Goal: Information Seeking & Learning: Learn about a topic

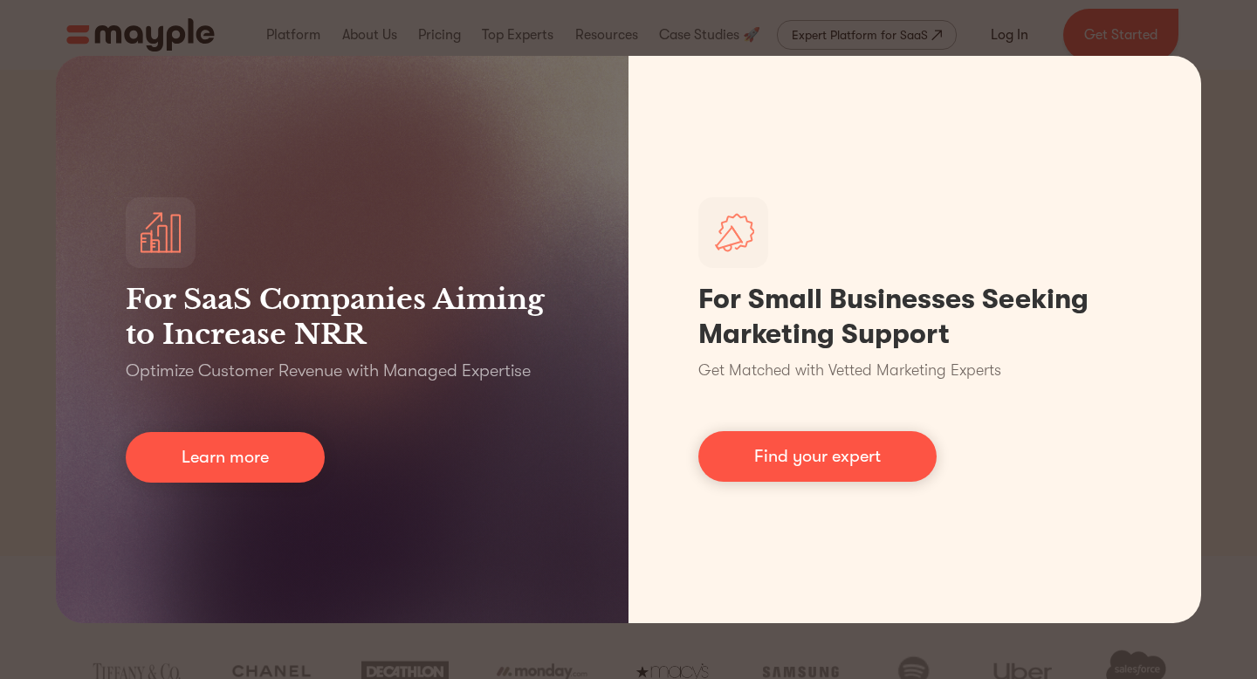
click at [1250, 272] on div "For SaaS Companies Aiming to Increase NRR Optimize Customer Revenue with Manage…" at bounding box center [628, 339] width 1257 height 679
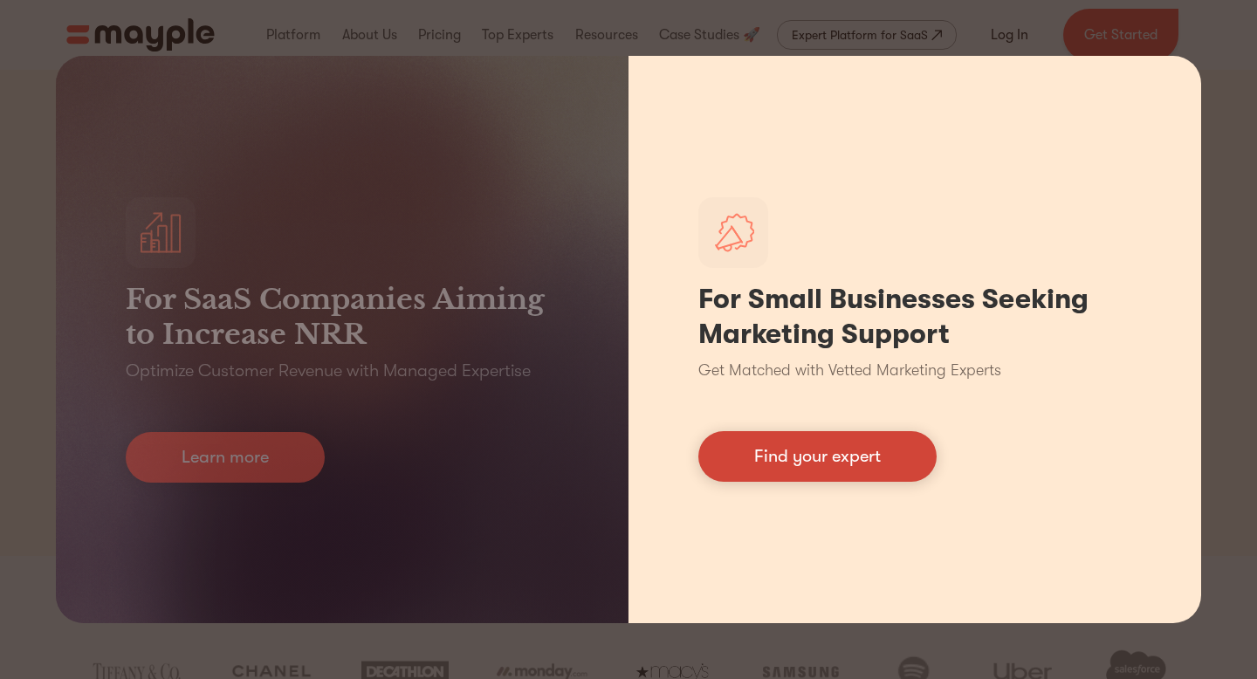
click at [851, 466] on link "Find your expert" at bounding box center [818, 456] width 238 height 51
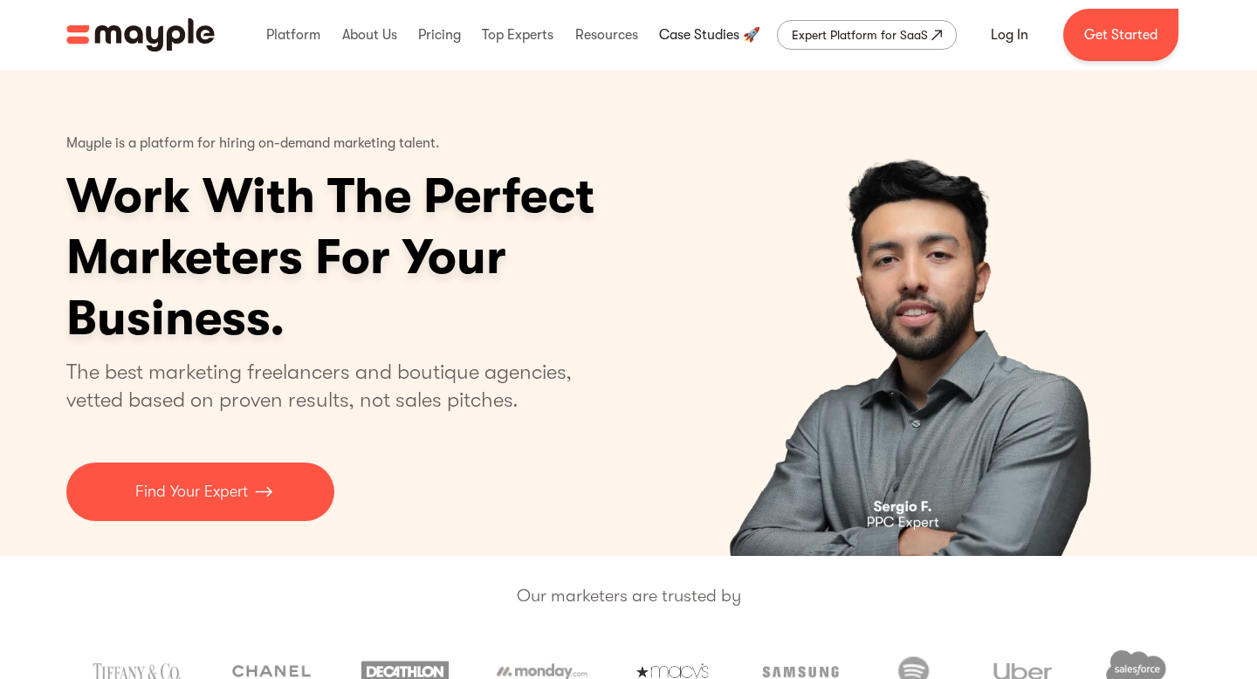
click at [687, 40] on link at bounding box center [710, 35] width 110 height 56
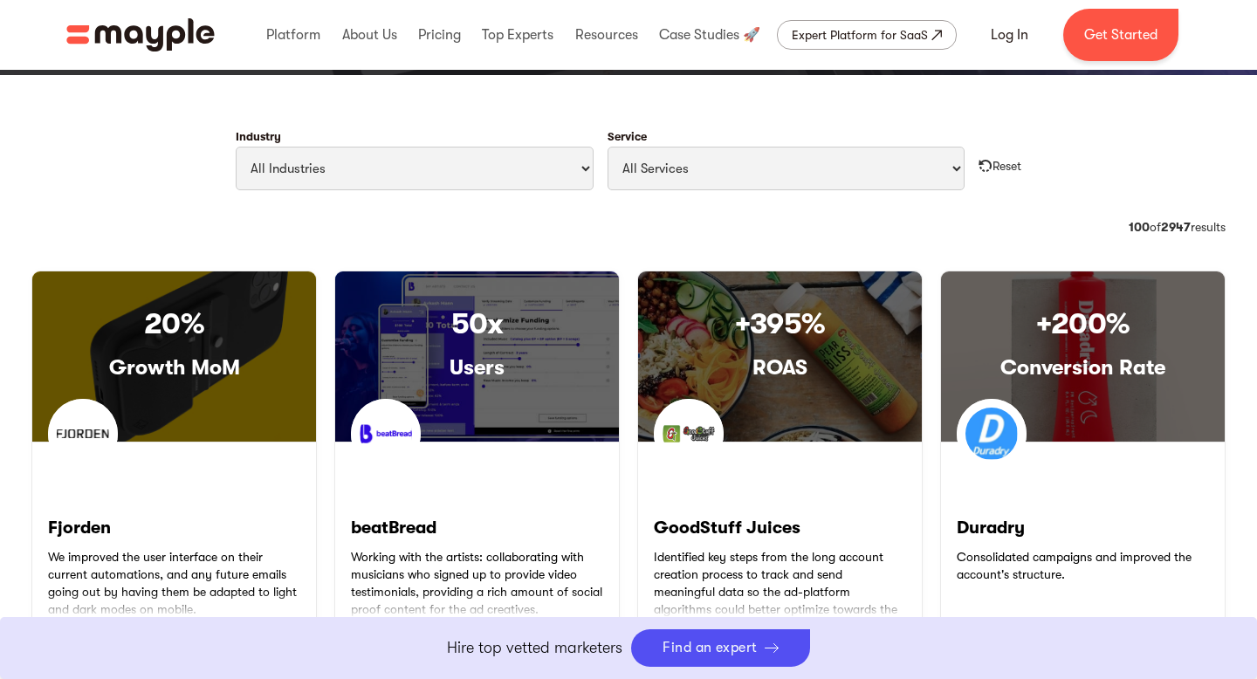
scroll to position [808, 0]
click at [485, 162] on select "All Industries Travel & Leisure Nonprofit & Government Automotive & Transportat…" at bounding box center [415, 169] width 358 height 44
select select "Style & Fashion"
click at [236, 147] on select "All Industries Travel & Leisure Nonprofit & Government Automotive & Transportat…" at bounding box center [415, 169] width 358 height 44
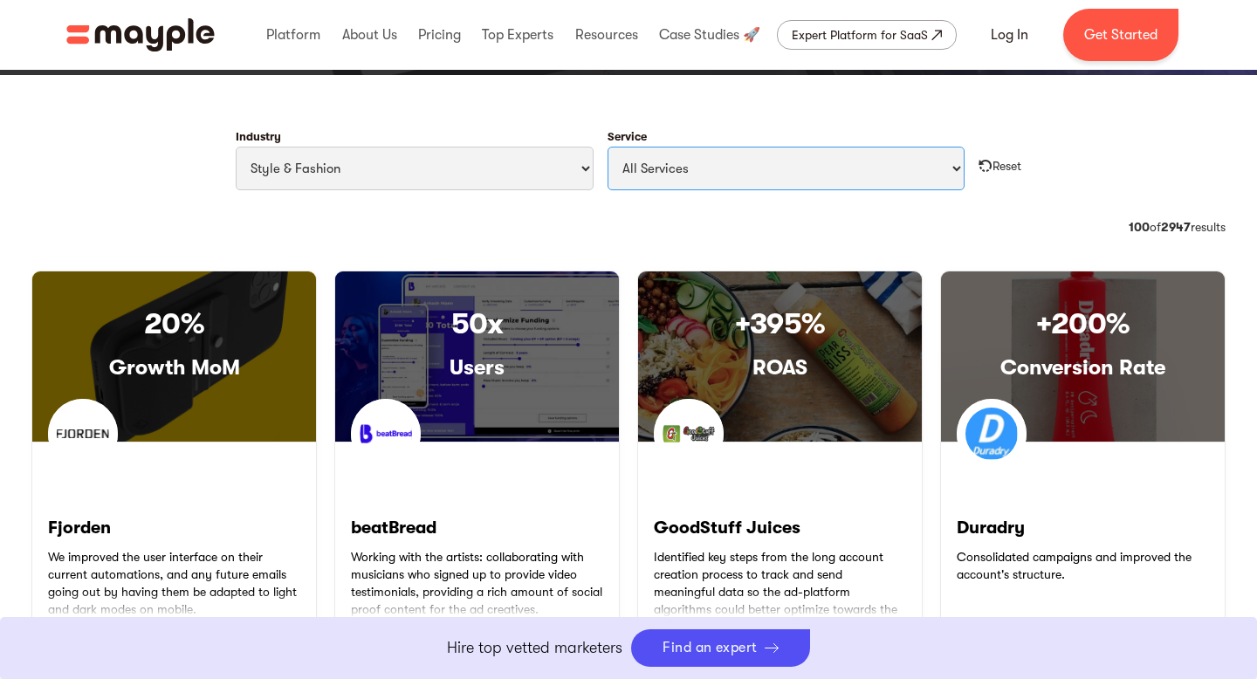
click at [763, 173] on select "All Services Paid Ads Email Marketing SEO CRO Social Media Management Marketing…" at bounding box center [787, 169] width 358 height 44
select select "Social Media Management"
click at [608, 147] on select "All Services Paid Ads Email Marketing SEO CRO Social Media Management Marketing…" at bounding box center [787, 169] width 358 height 44
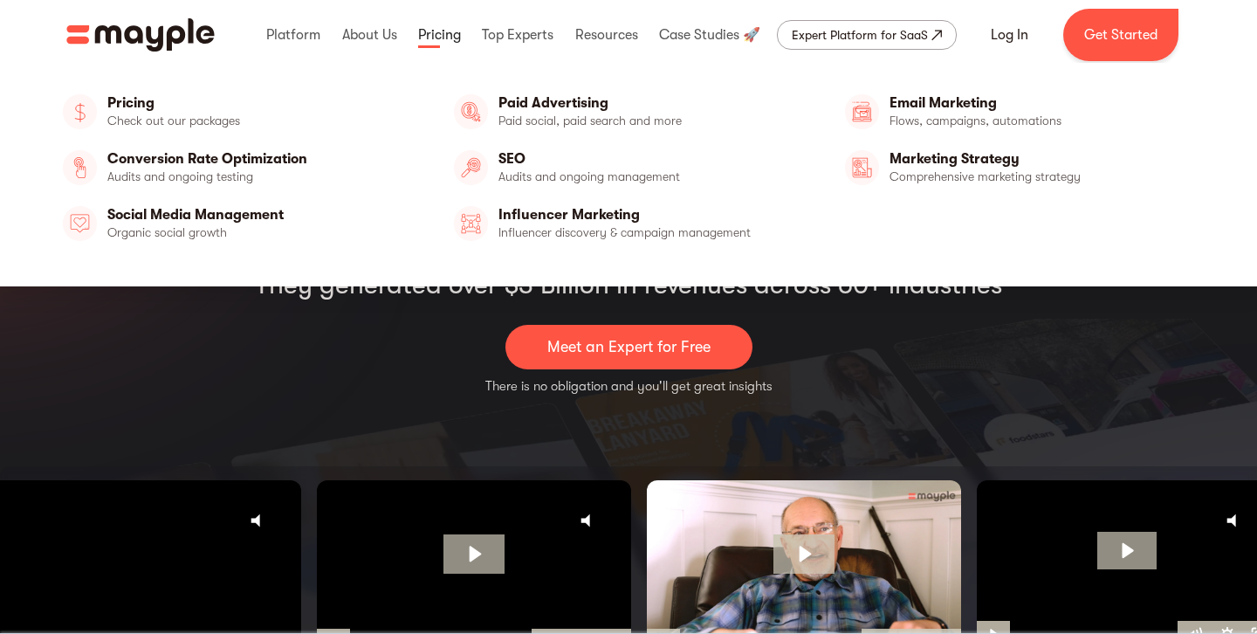
click at [434, 35] on link at bounding box center [440, 35] width 52 height 56
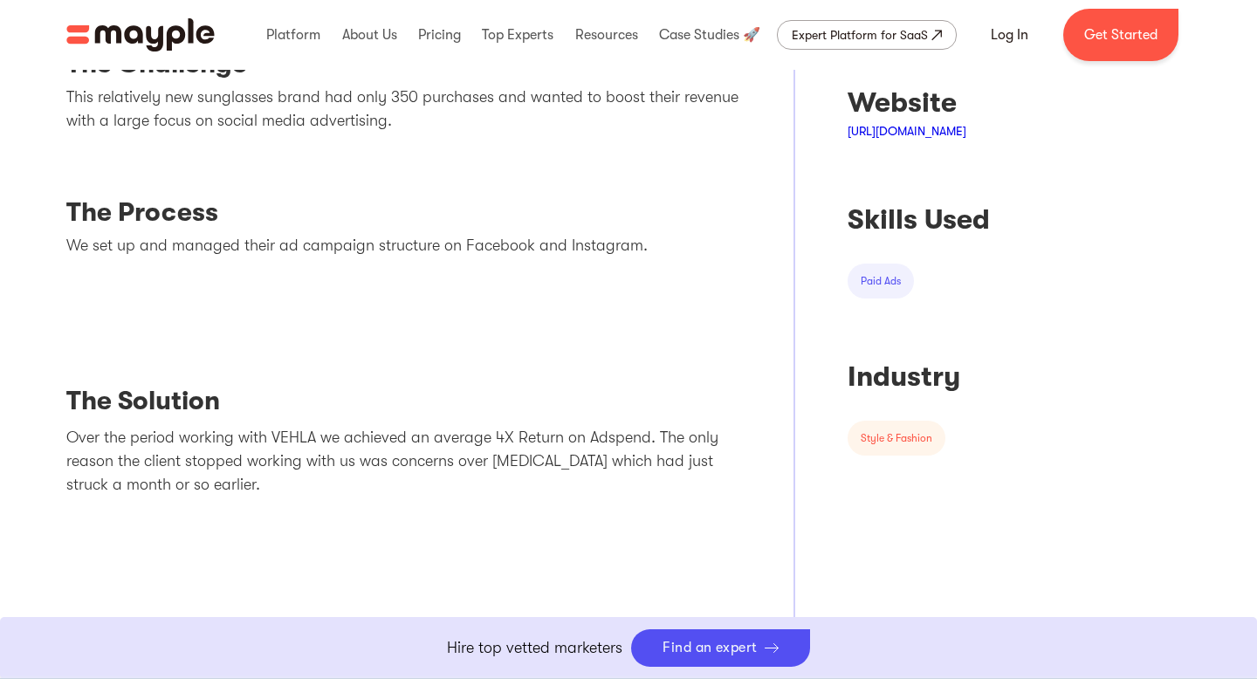
scroll to position [729, 0]
drag, startPoint x: 927, startPoint y: 131, endPoint x: 611, endPoint y: 148, distance: 316.5
click at [927, 131] on link "http://vehlaeyewear.com" at bounding box center [907, 132] width 119 height 14
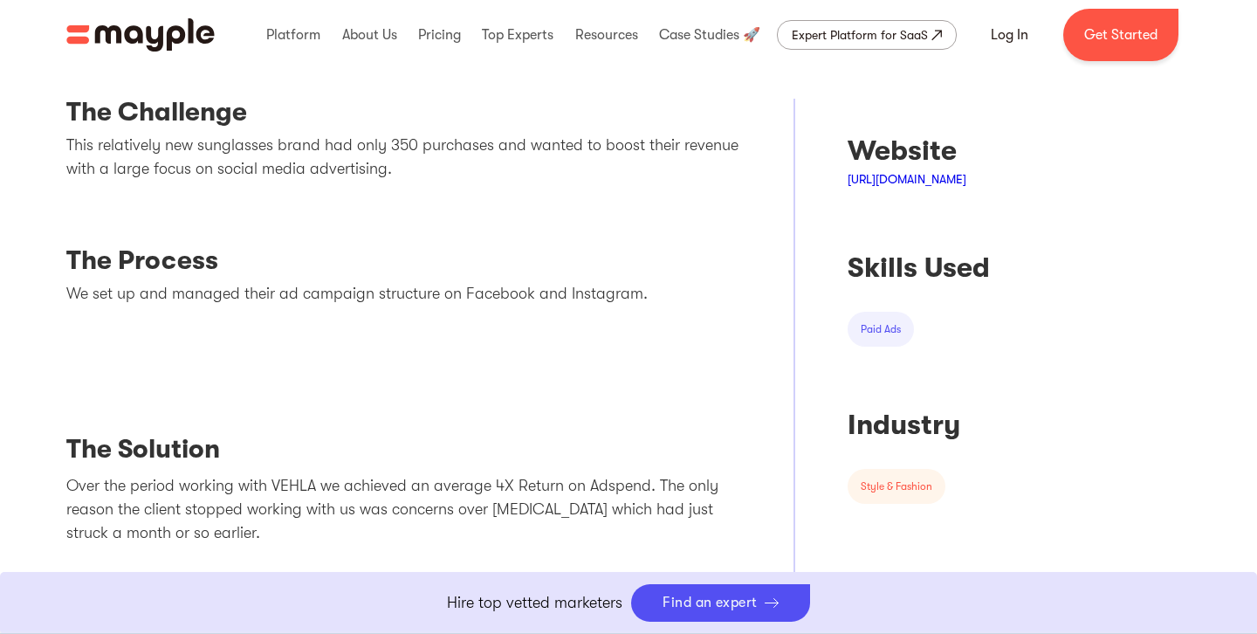
scroll to position [651, 0]
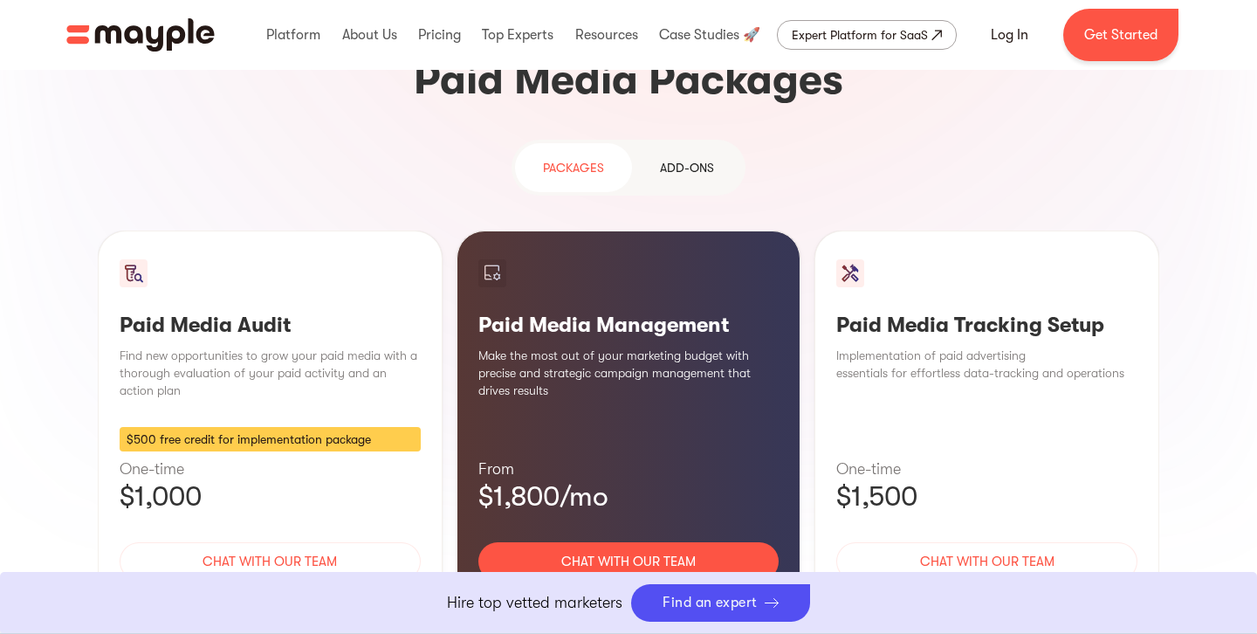
scroll to position [1580, 0]
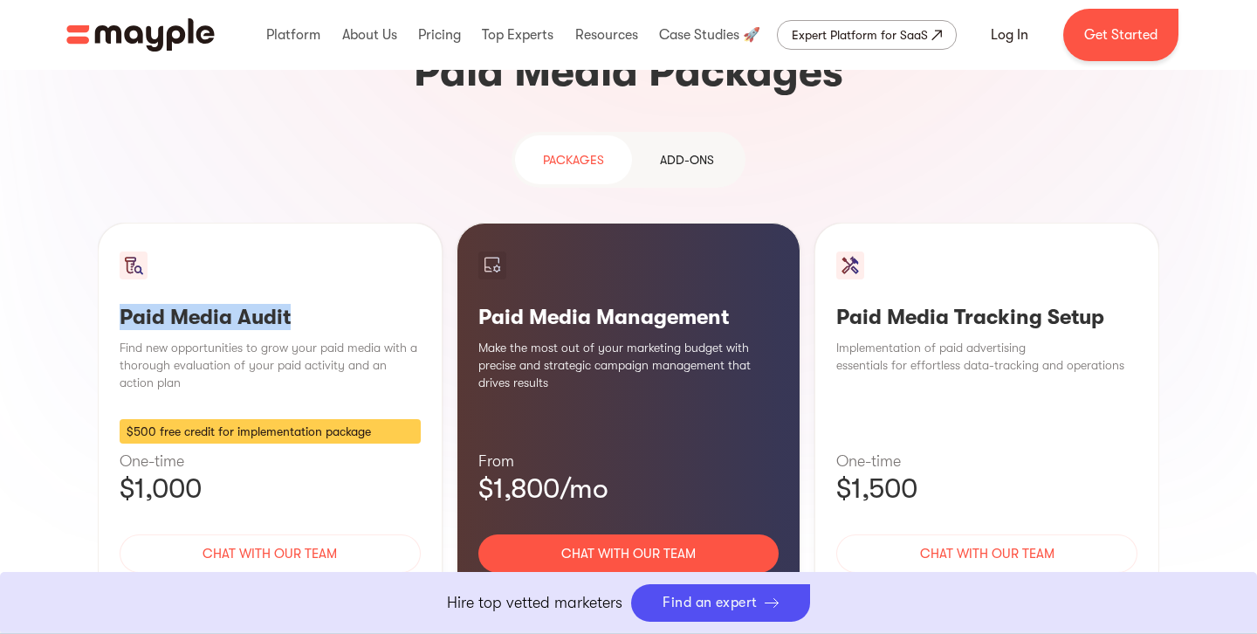
drag, startPoint x: 300, startPoint y: 182, endPoint x: 114, endPoint y: 190, distance: 186.2
click at [114, 223] on div "Paid Media Audit Find new opportunities to grow your paid media with a thorough…" at bounding box center [270, 438] width 345 height 430
click at [368, 304] on h3 "Paid Media Audit" at bounding box center [270, 317] width 301 height 26
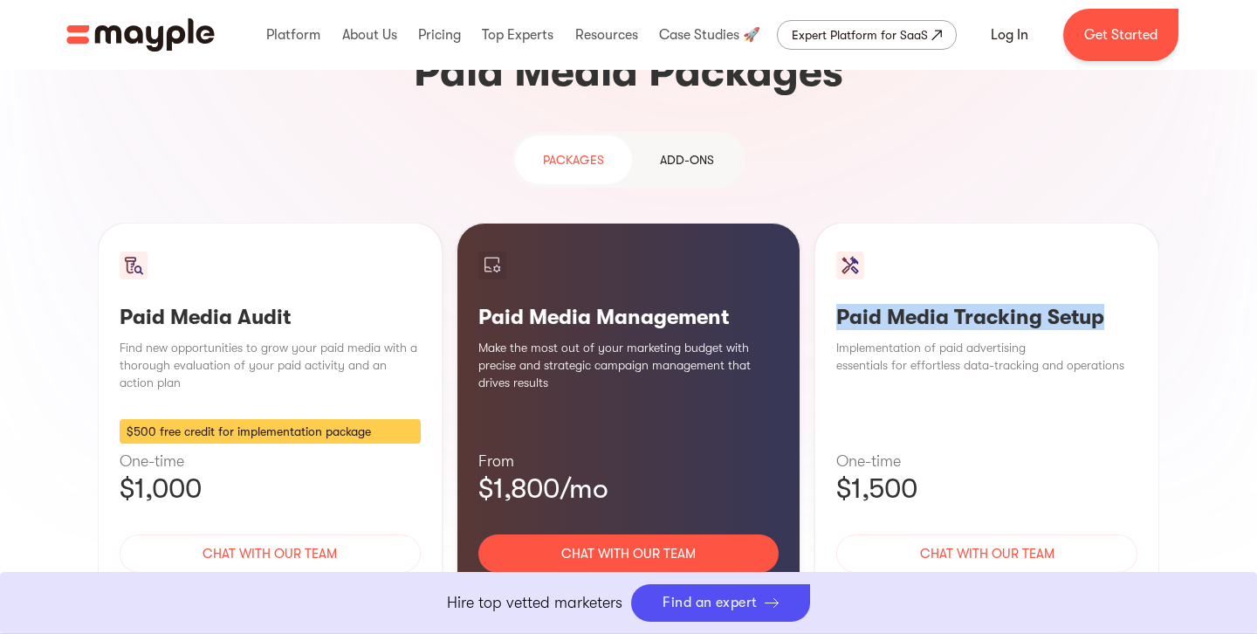
drag, startPoint x: 833, startPoint y: 183, endPoint x: 1122, endPoint y: 175, distance: 289.1
click at [1122, 223] on div "Paid Media Tracking Setup Implementation of paid advertising essentials for eff…" at bounding box center [987, 438] width 345 height 430
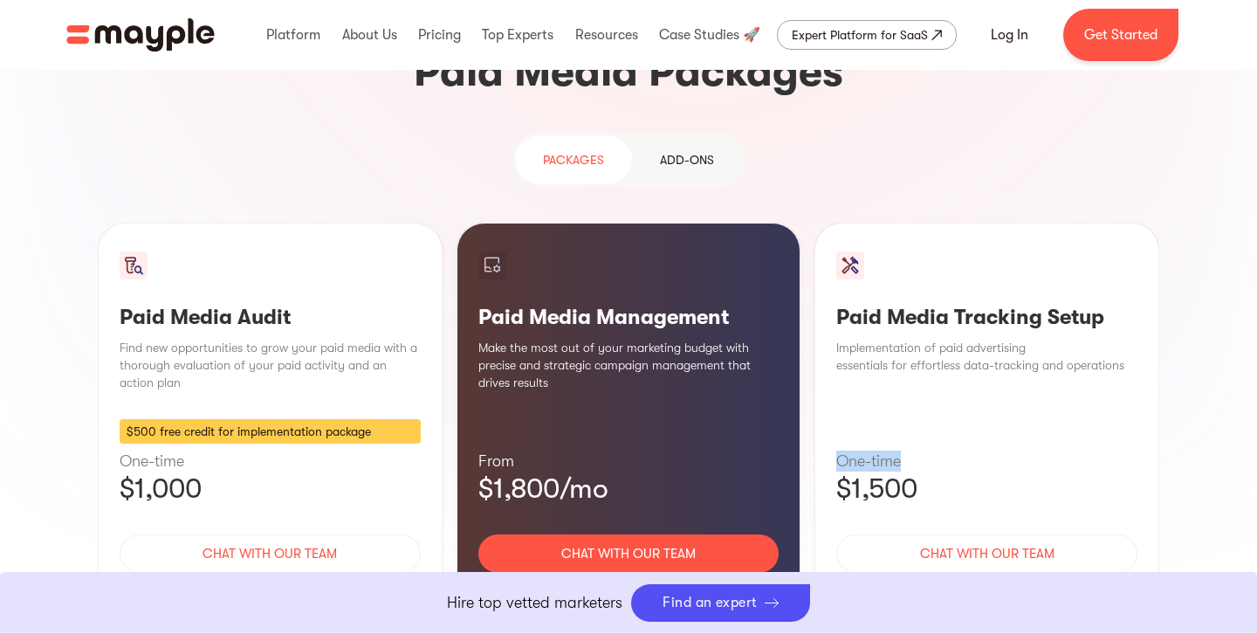
drag, startPoint x: 904, startPoint y: 326, endPoint x: 850, endPoint y: 329, distance: 53.4
click at [835, 327] on div "Paid Media Tracking Setup Implementation of paid advertising essentials for eff…" at bounding box center [987, 438] width 345 height 430
drag, startPoint x: 942, startPoint y: 364, endPoint x: 893, endPoint y: 361, distance: 49.0
click at [838, 471] on p "$1,500" at bounding box center [986, 488] width 301 height 35
drag, startPoint x: 698, startPoint y: 354, endPoint x: 751, endPoint y: 351, distance: 53.4
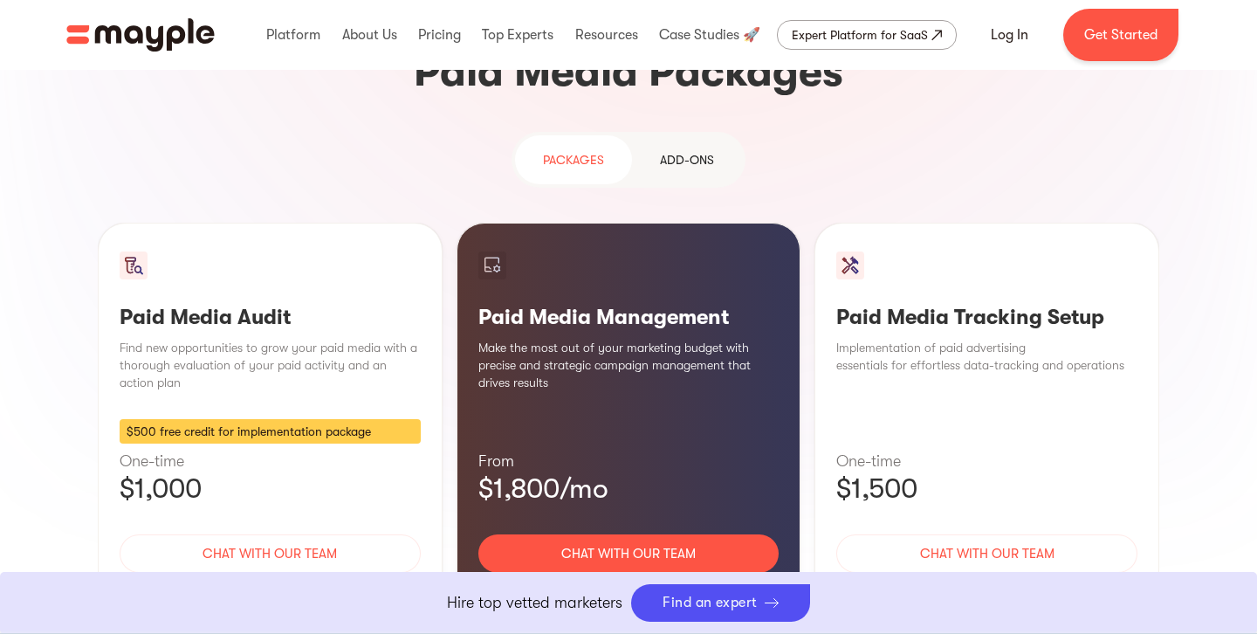
click at [698, 471] on p "$1,800/mo" at bounding box center [628, 488] width 301 height 35
drag, startPoint x: 937, startPoint y: 356, endPoint x: 828, endPoint y: 332, distance: 111.8
click at [828, 332] on div "Paid Media Tracking Setup Implementation of paid advertising essentials for eff…" at bounding box center [987, 438] width 345 height 430
click at [652, 471] on p "$1,800/mo" at bounding box center [628, 488] width 301 height 35
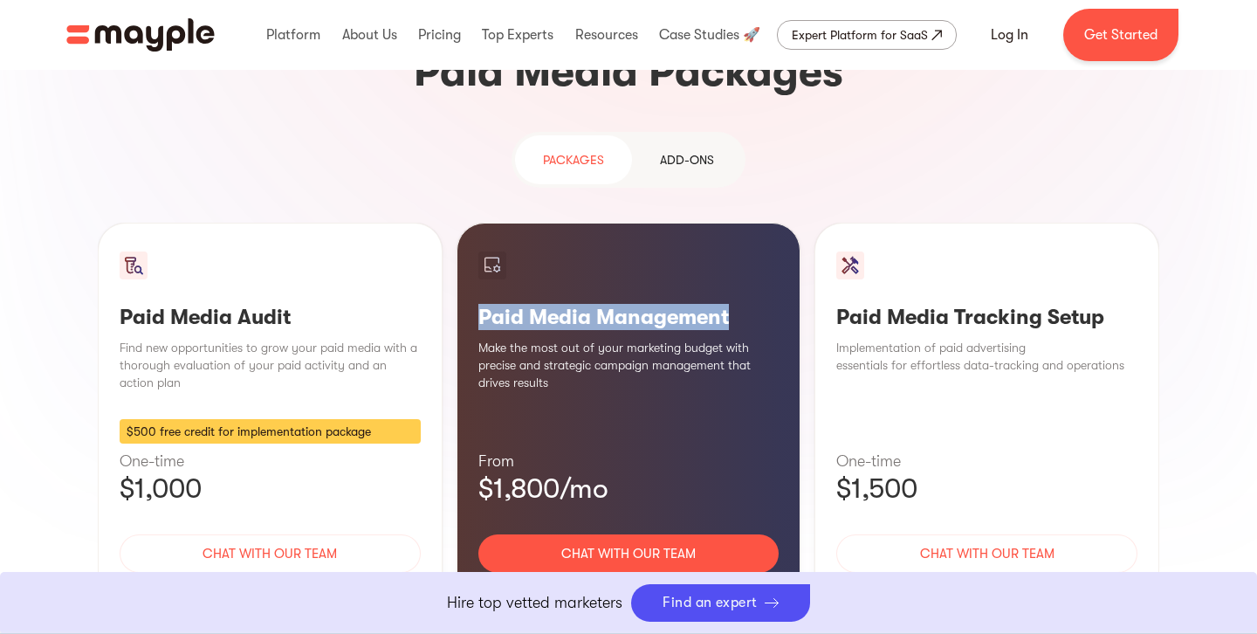
drag, startPoint x: 733, startPoint y: 188, endPoint x: 473, endPoint y: 191, distance: 260.2
click at [473, 223] on div "Paid Media Management Make the most out of your marketing budget with precise a…" at bounding box center [629, 438] width 345 height 430
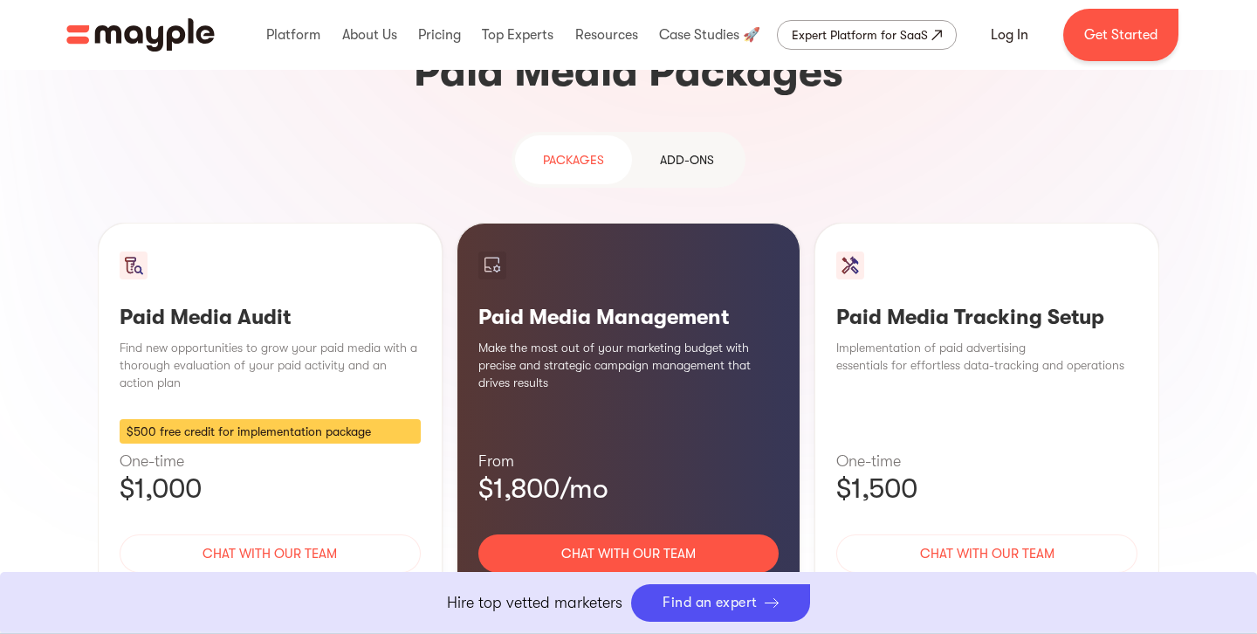
click at [649, 471] on p "$1,800/mo" at bounding box center [628, 488] width 301 height 35
click at [632, 587] on div "Learn More" at bounding box center [628, 605] width 301 height 37
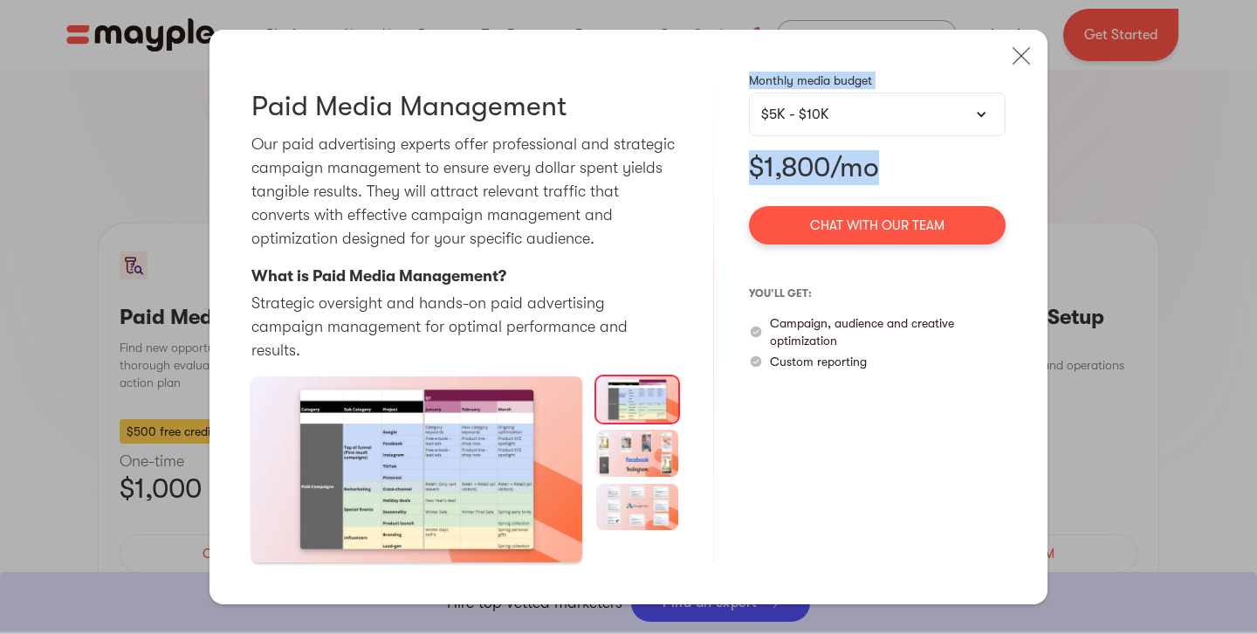
drag, startPoint x: 906, startPoint y: 186, endPoint x: 725, endPoint y: 181, distance: 181.7
click at [725, 181] on div "Paid Media Management Our paid advertising experts offer professional and strat…" at bounding box center [629, 317] width 838 height 575
click at [911, 175] on p "$1,800/mo" at bounding box center [877, 167] width 257 height 35
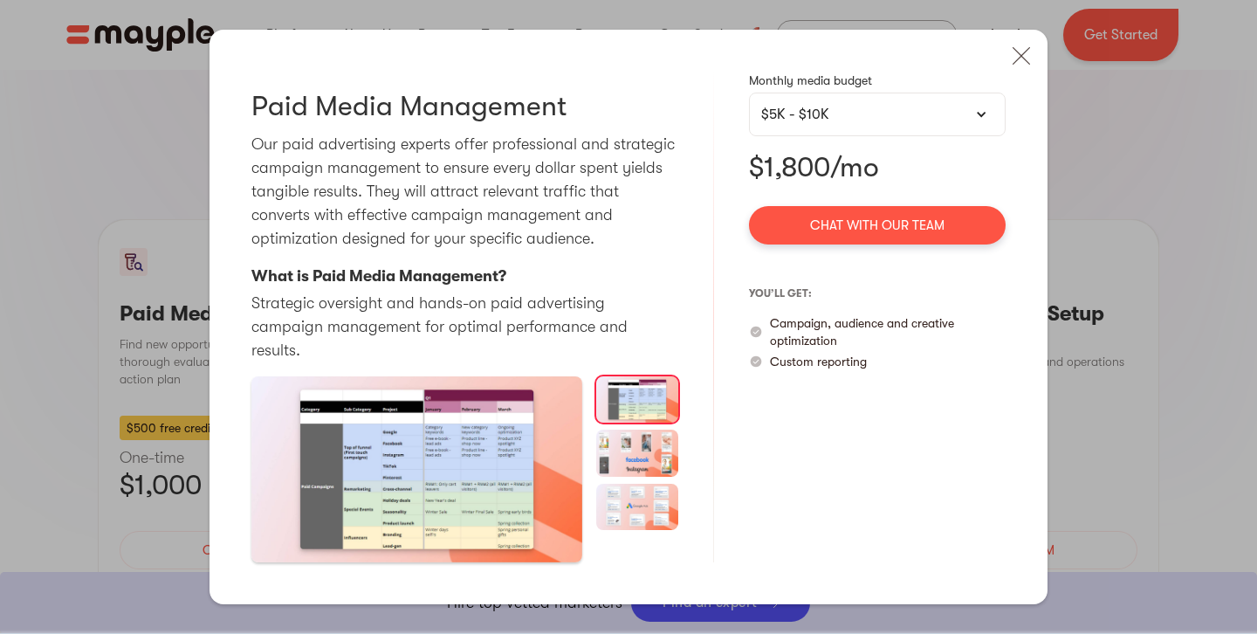
scroll to position [1585, 0]
click at [882, 125] on div "$5K - $10K" at bounding box center [877, 114] width 232 height 21
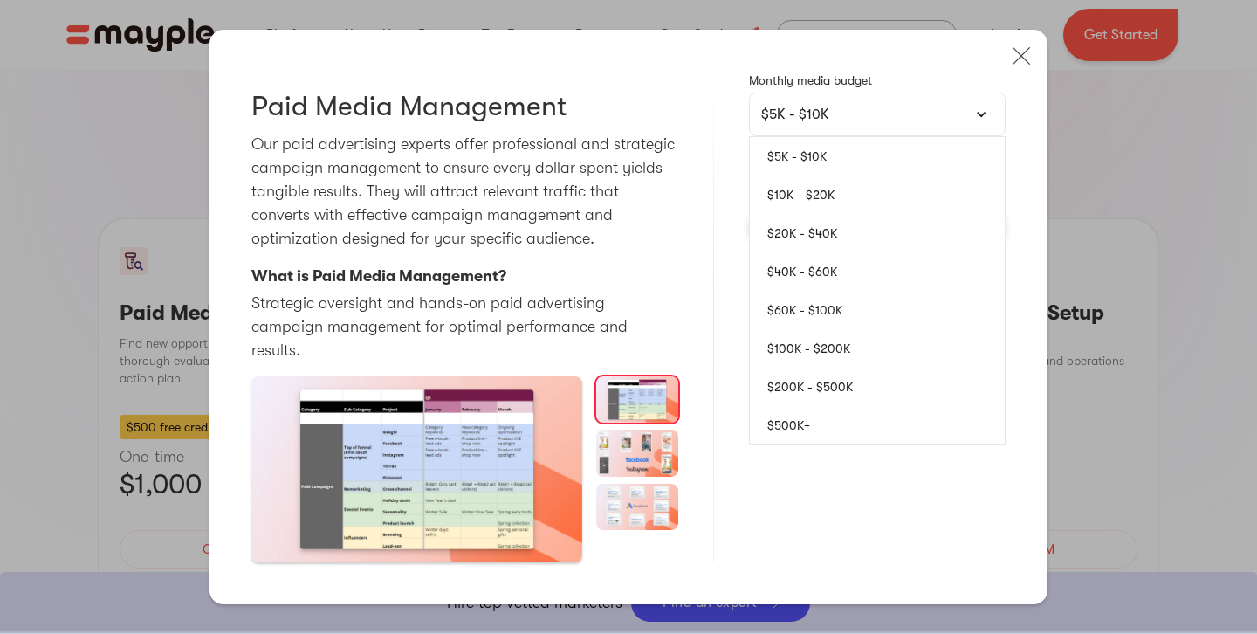
click at [736, 169] on div "Paid Media Management Our paid advertising experts offer professional and strat…" at bounding box center [629, 317] width 838 height 575
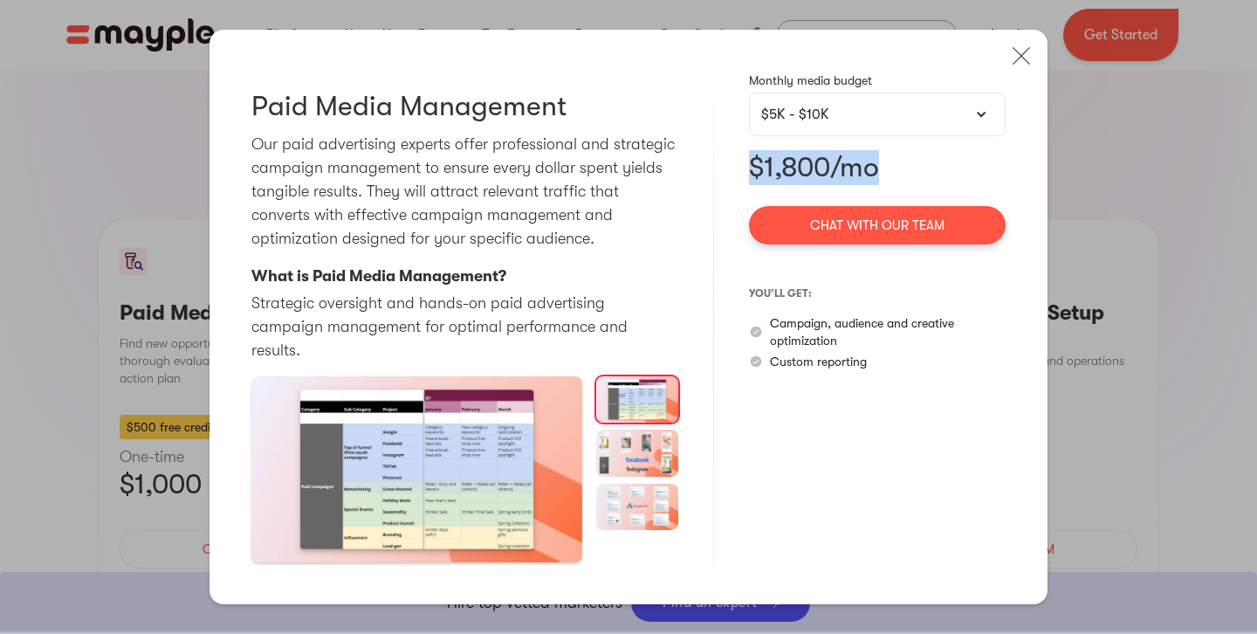
drag, startPoint x: 918, startPoint y: 181, endPoint x: 744, endPoint y: 175, distance: 173.9
click at [744, 175] on div "Paid Media Management Our paid advertising experts offer professional and strat…" at bounding box center [629, 317] width 838 height 575
click at [728, 162] on div "Paid Media Management Our paid advertising experts offer professional and strat…" at bounding box center [629, 317] width 838 height 575
click at [871, 136] on div "$5K - $10K" at bounding box center [877, 115] width 257 height 44
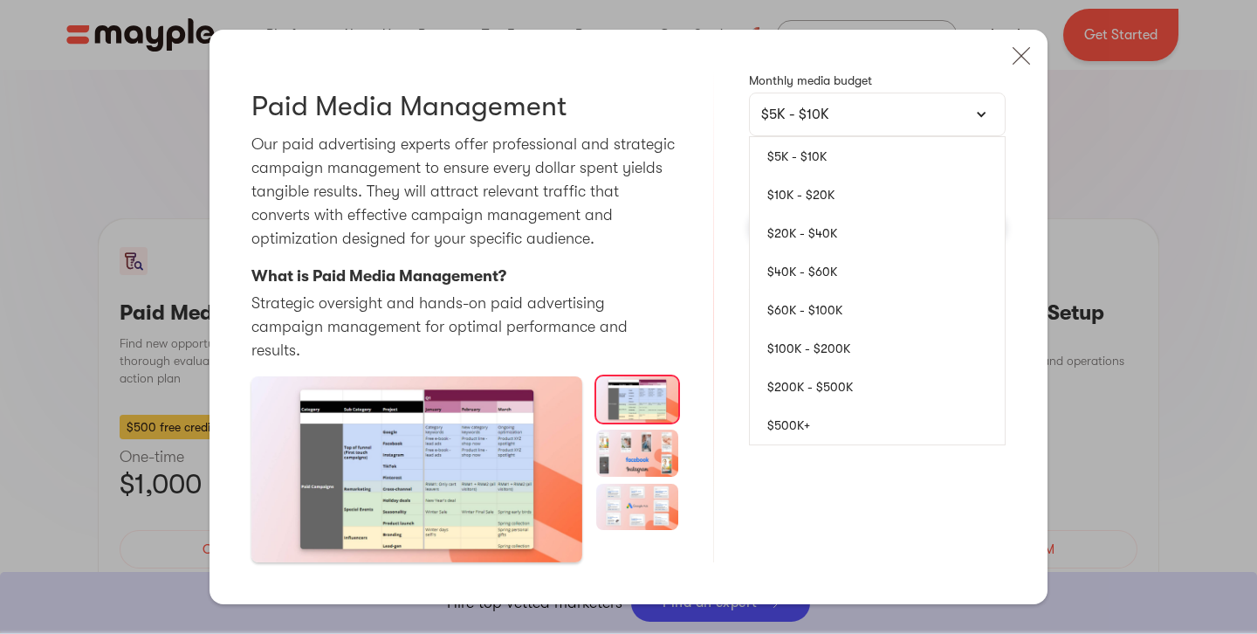
click at [810, 169] on link "$5K - $10K" at bounding box center [877, 156] width 255 height 38
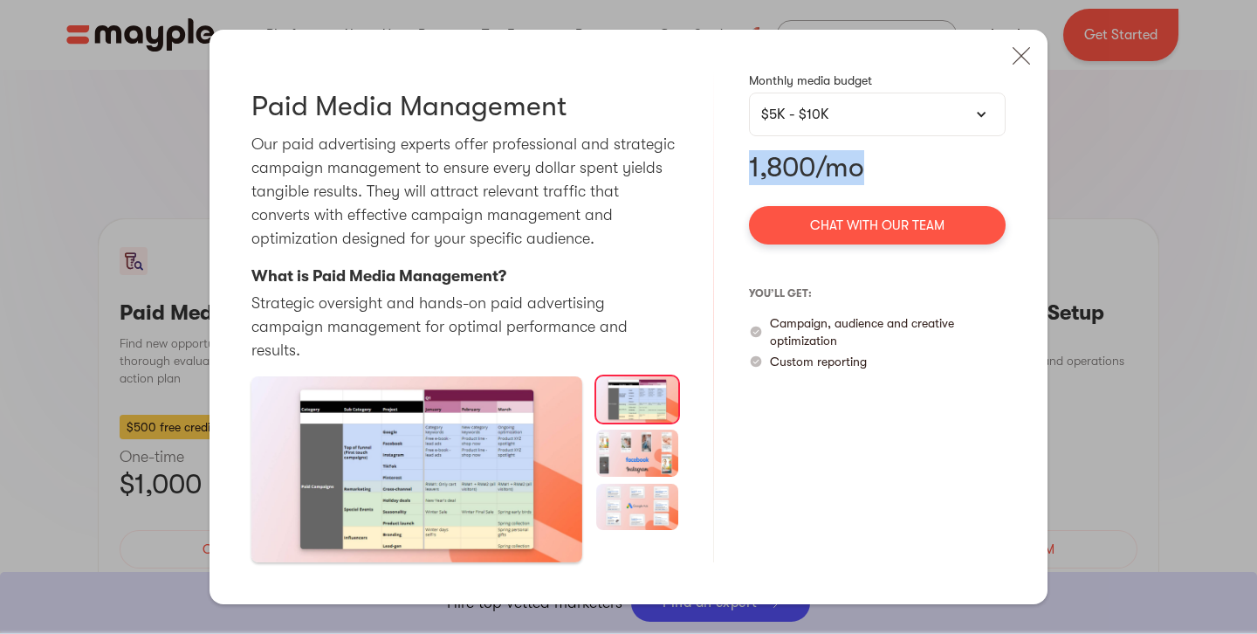
drag, startPoint x: 747, startPoint y: 181, endPoint x: 881, endPoint y: 186, distance: 134.6
click at [881, 186] on div "Paid Media Management Our paid advertising experts offer professional and strat…" at bounding box center [629, 317] width 838 height 575
drag, startPoint x: 884, startPoint y: 126, endPoint x: 860, endPoint y: 192, distance: 70.4
click at [884, 125] on div "$5K - $10K" at bounding box center [877, 114] width 232 height 21
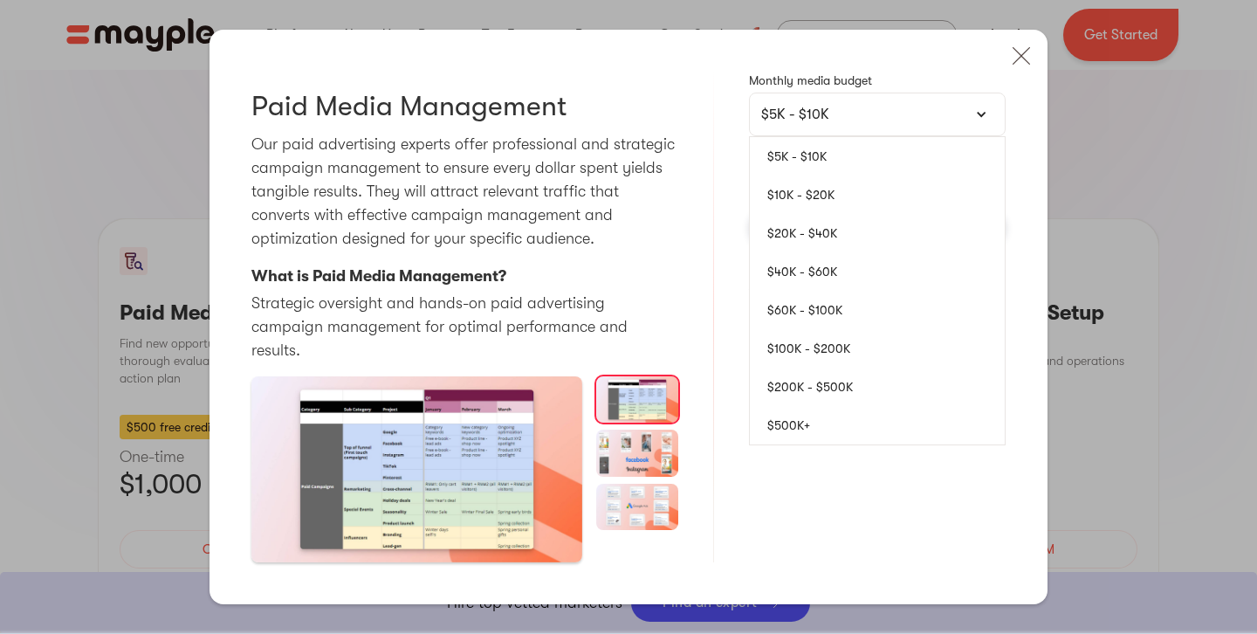
click at [814, 204] on link "$10K - $20K" at bounding box center [877, 194] width 255 height 38
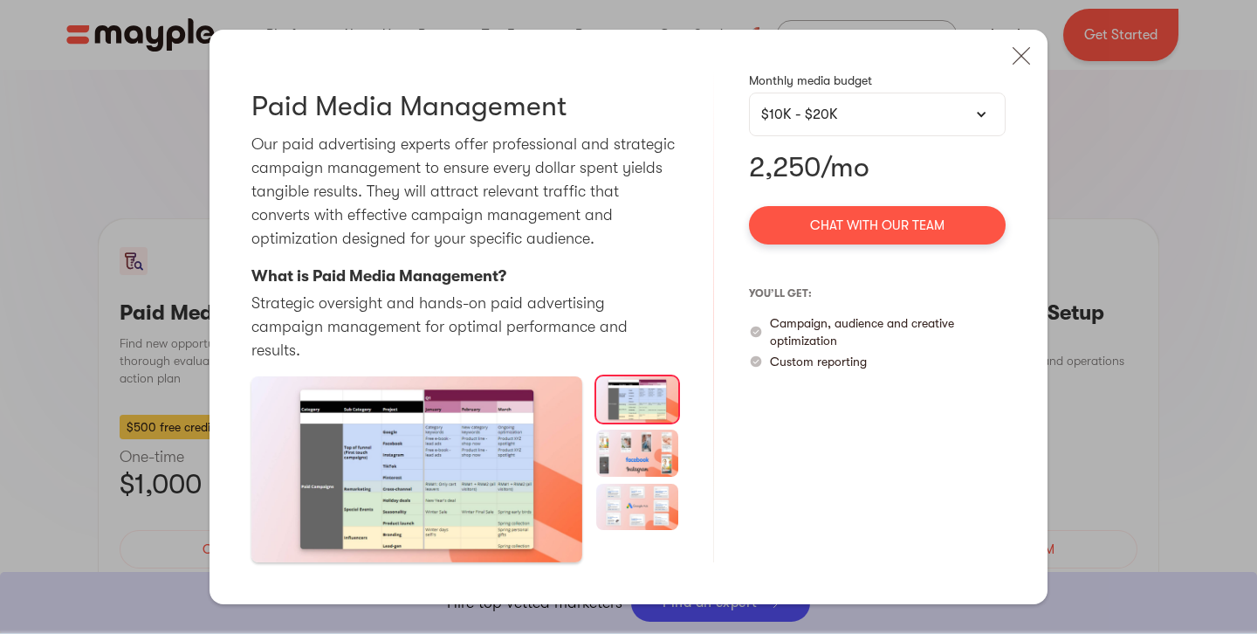
click at [874, 125] on div "$10K - $20K" at bounding box center [877, 114] width 232 height 21
click at [860, 125] on div "$10K - $20K" at bounding box center [877, 114] width 232 height 21
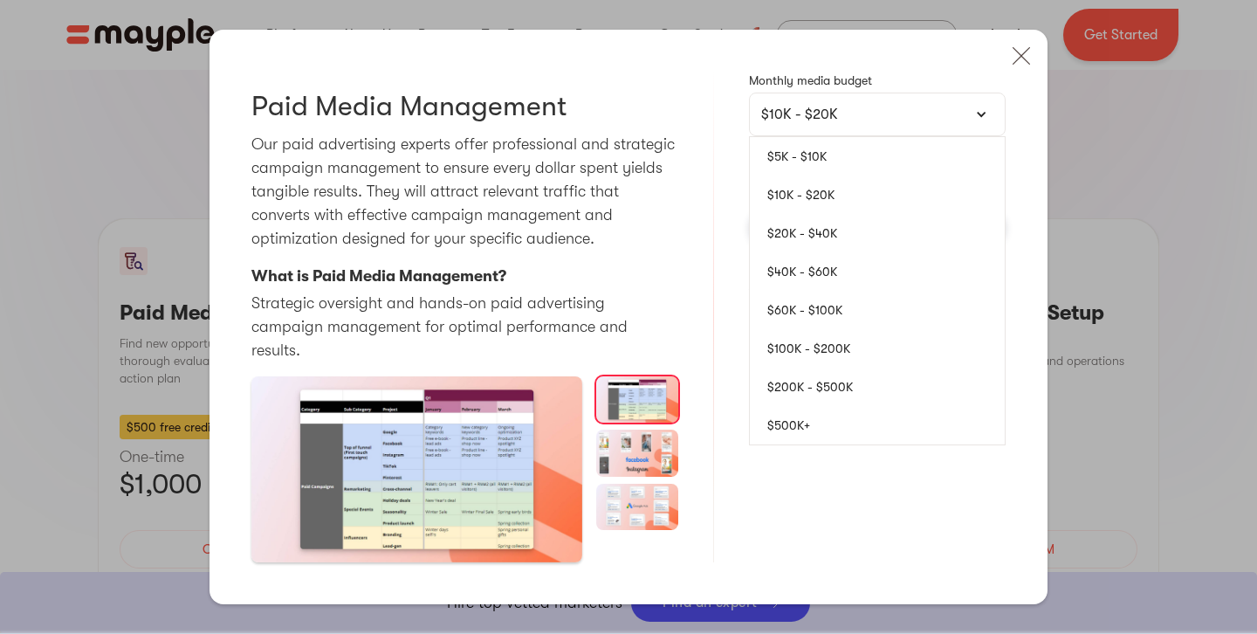
click at [809, 236] on link "$20K - $40K" at bounding box center [877, 233] width 255 height 38
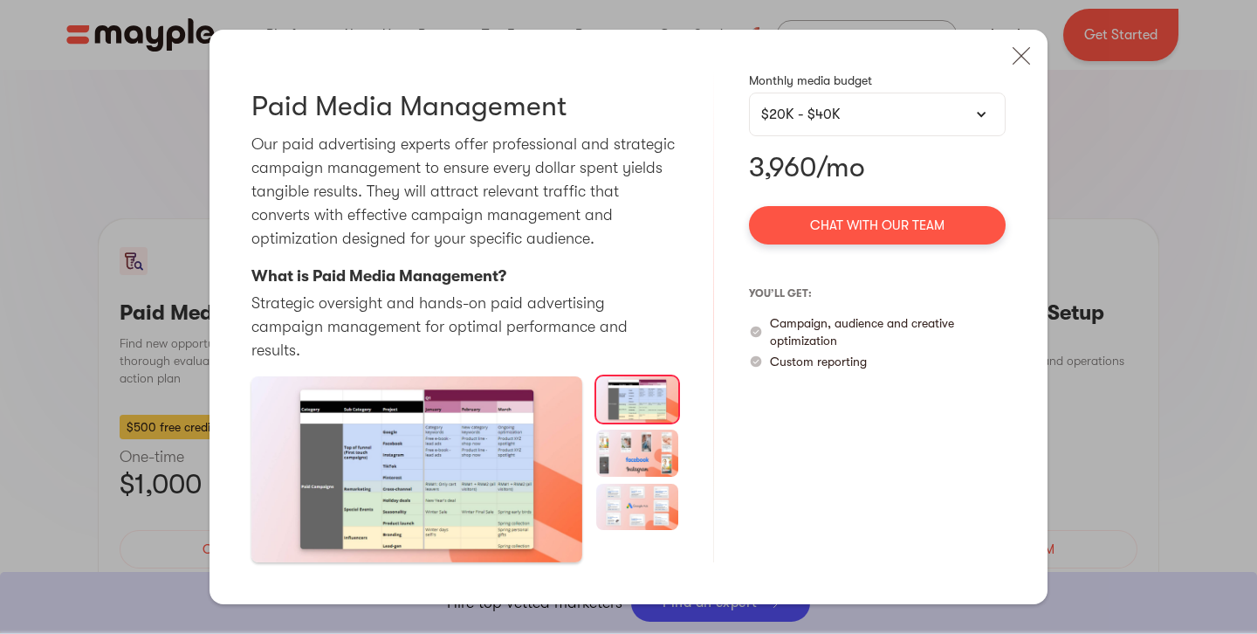
click at [912, 125] on div "$20K - $40K" at bounding box center [877, 114] width 232 height 21
click at [821, 125] on div "$20K - $40K" at bounding box center [877, 114] width 232 height 21
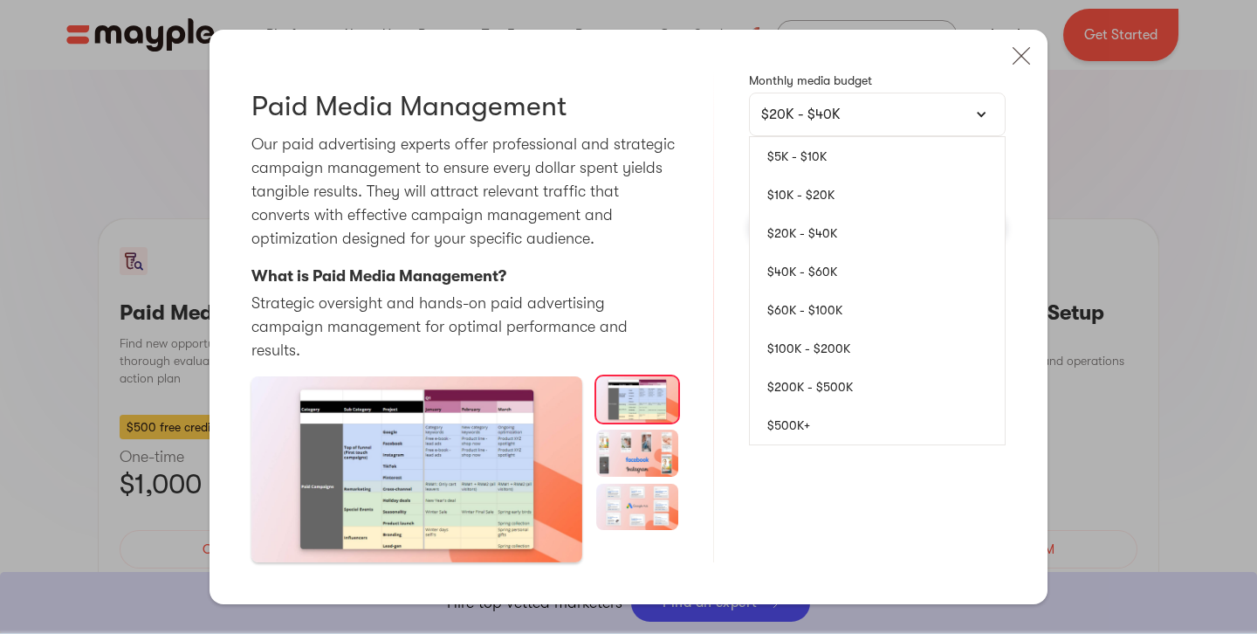
click at [816, 169] on link "$5K - $10K" at bounding box center [877, 156] width 255 height 38
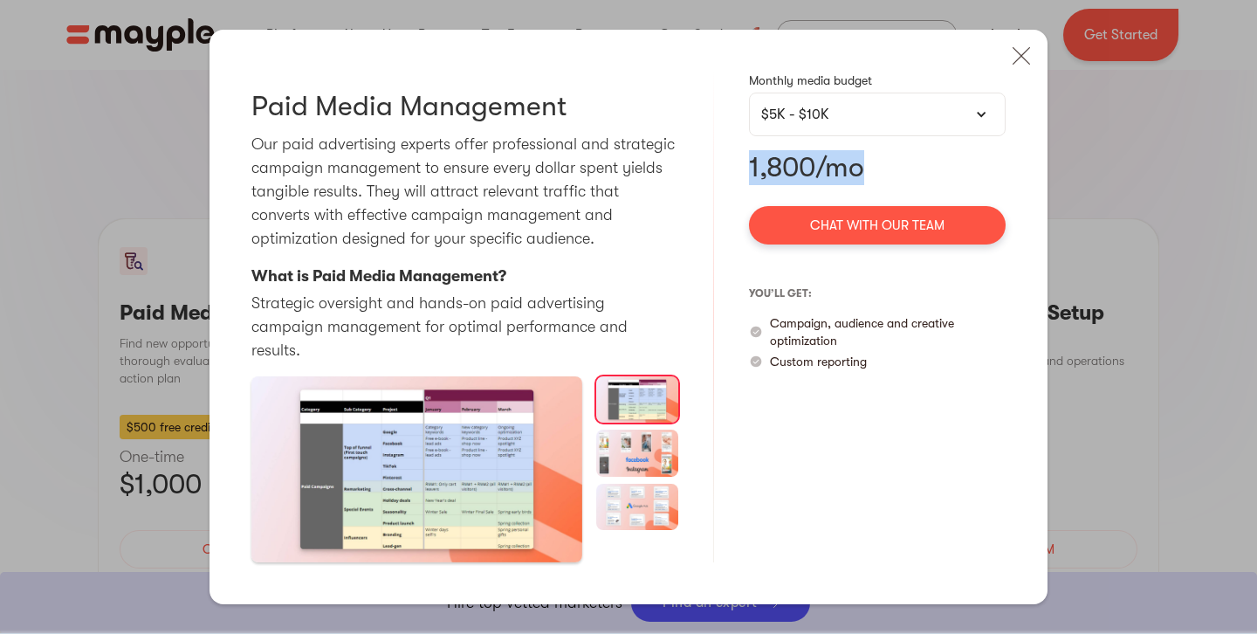
drag, startPoint x: 864, startPoint y: 182, endPoint x: 749, endPoint y: 180, distance: 114.4
click at [749, 180] on p "1,800/mo" at bounding box center [877, 167] width 257 height 35
click at [1030, 74] on img at bounding box center [1021, 56] width 38 height 38
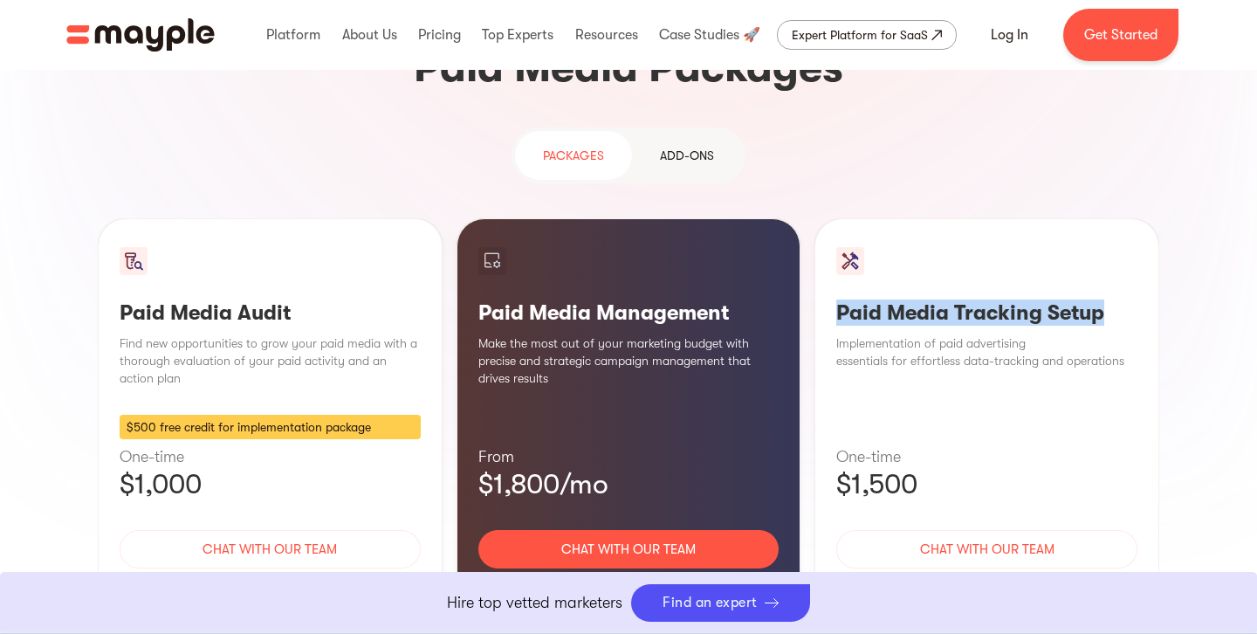
drag, startPoint x: 839, startPoint y: 175, endPoint x: 1125, endPoint y: 195, distance: 287.0
click at [1125, 299] on h3 "Paid Media Tracking Setup" at bounding box center [986, 312] width 301 height 26
click at [974, 582] on div "Learn More" at bounding box center [986, 600] width 301 height 37
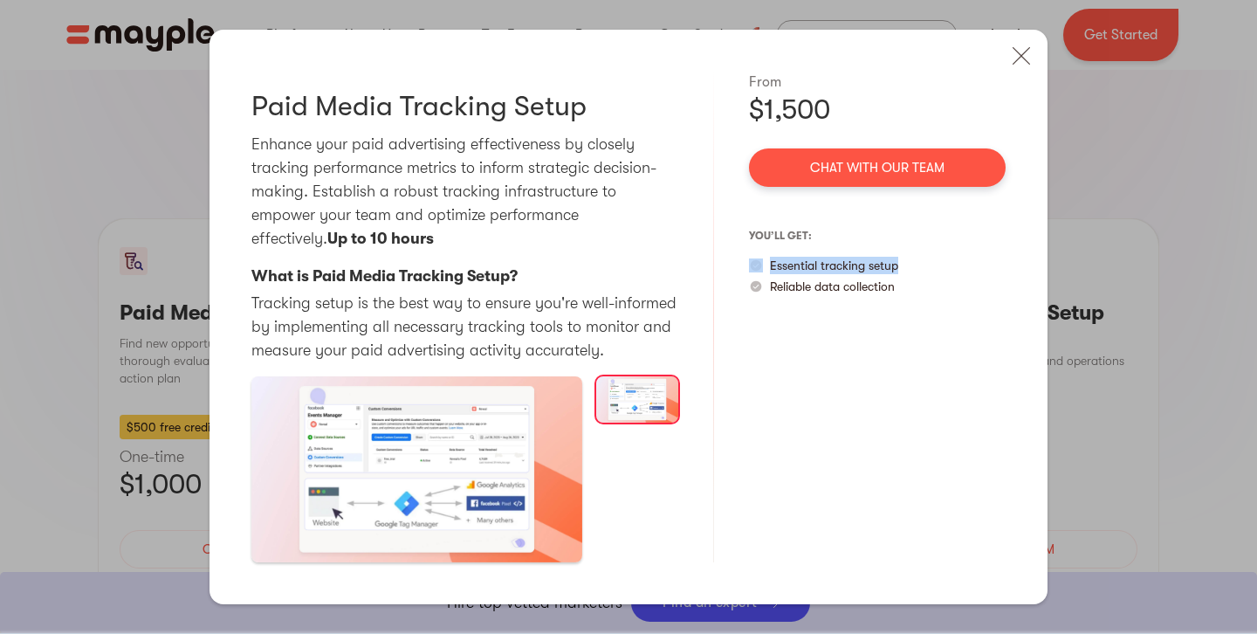
drag, startPoint x: 911, startPoint y: 260, endPoint x: 734, endPoint y: 273, distance: 176.9
click at [734, 273] on div "Paid Media Tracking Setup Enhance your paid advertising effectiveness by closel…" at bounding box center [629, 317] width 838 height 575
drag, startPoint x: 353, startPoint y: 239, endPoint x: 305, endPoint y: 238, distance: 48.0
click at [248, 235] on div "Paid Media Tracking Setup Enhance your paid advertising effectiveness by closel…" at bounding box center [629, 317] width 838 height 575
click at [327, 238] on strong "Up to 10 hours" at bounding box center [380, 238] width 107 height 17
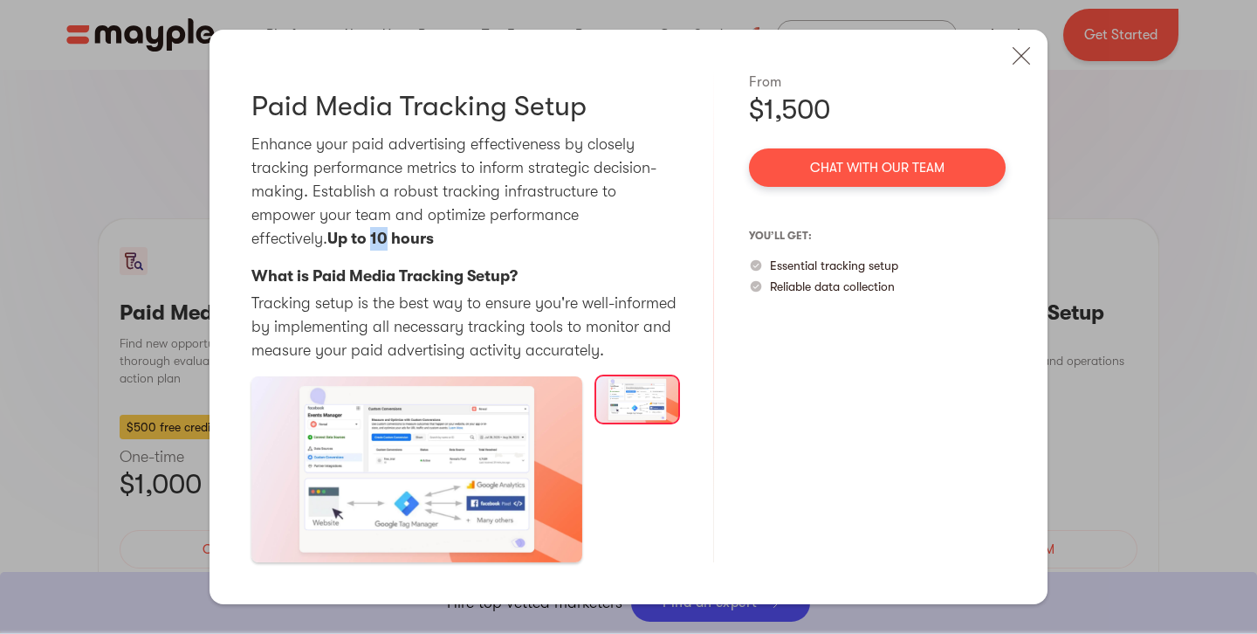
click at [327, 238] on strong "Up to 10 hours" at bounding box center [380, 238] width 107 height 17
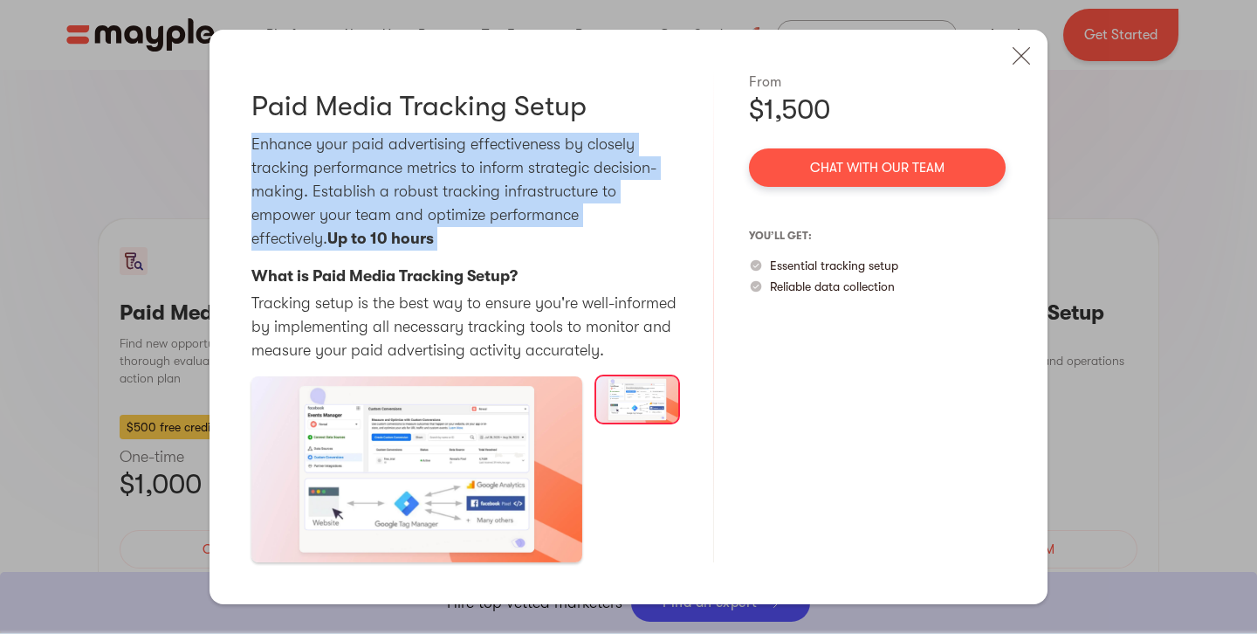
click at [327, 238] on strong "Up to 10 hours" at bounding box center [380, 238] width 107 height 17
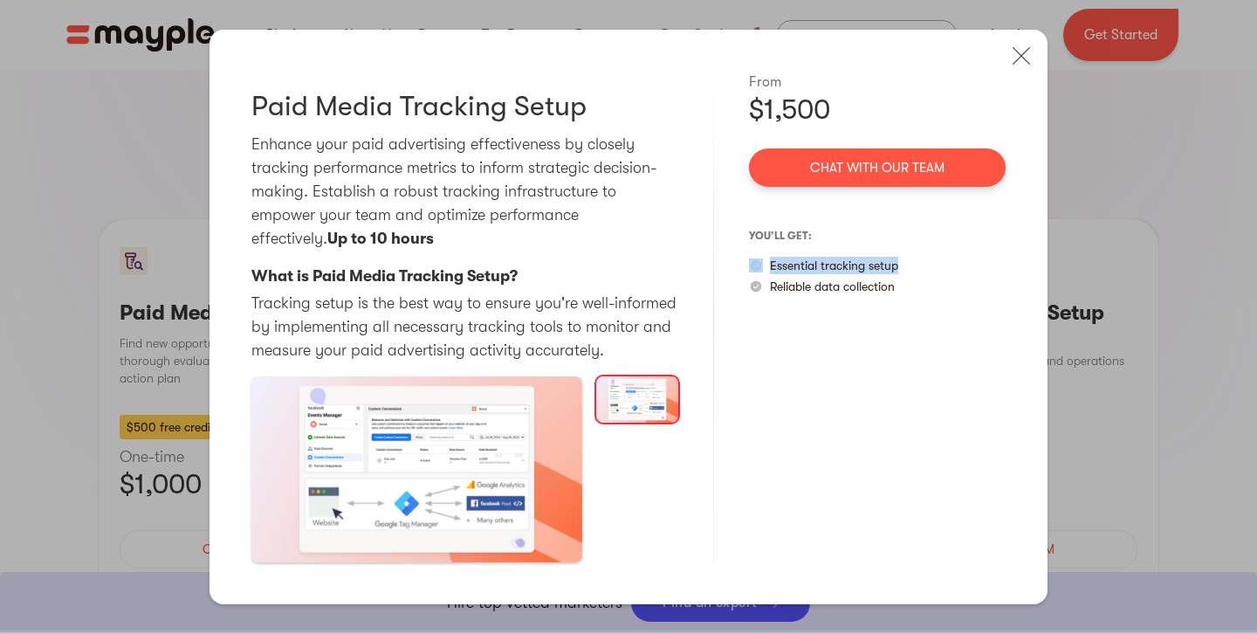
drag, startPoint x: 904, startPoint y: 265, endPoint x: 760, endPoint y: 263, distance: 144.1
click at [760, 263] on div "Essential tracking setup" at bounding box center [877, 265] width 257 height 17
click at [916, 302] on div "From $1,500 Chat with our team you’ll get: Essential tracking setup Reliable da…" at bounding box center [877, 317] width 257 height 491
click at [1039, 58] on img at bounding box center [1021, 56] width 38 height 38
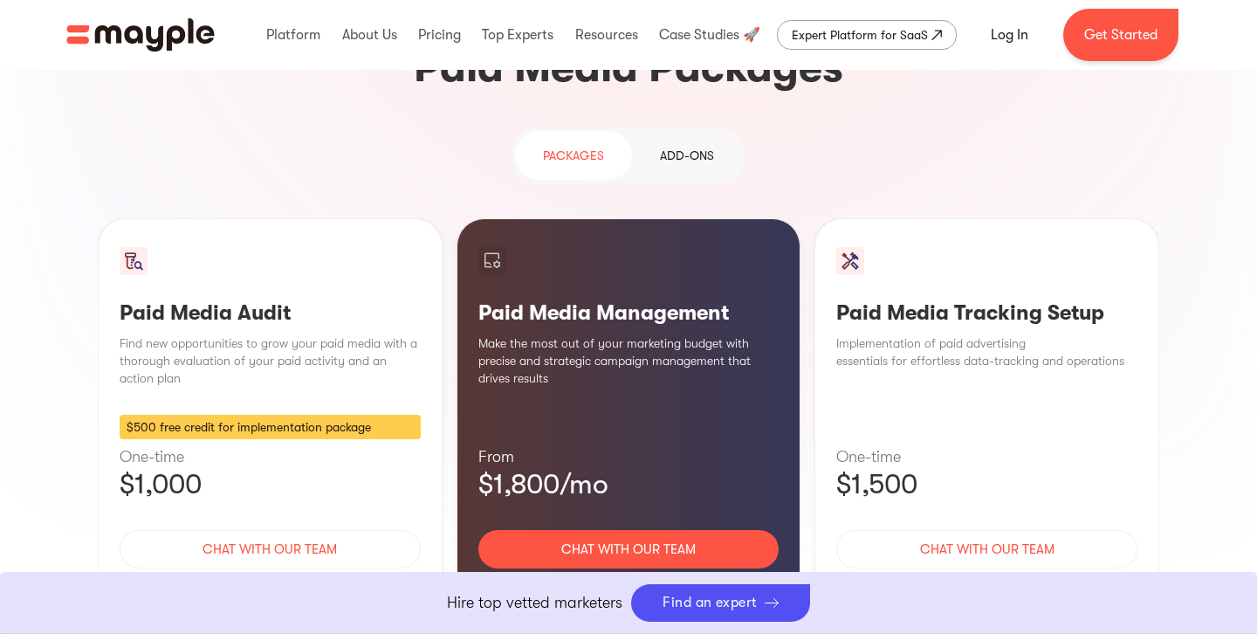
click at [659, 582] on div "Learn More" at bounding box center [628, 600] width 301 height 37
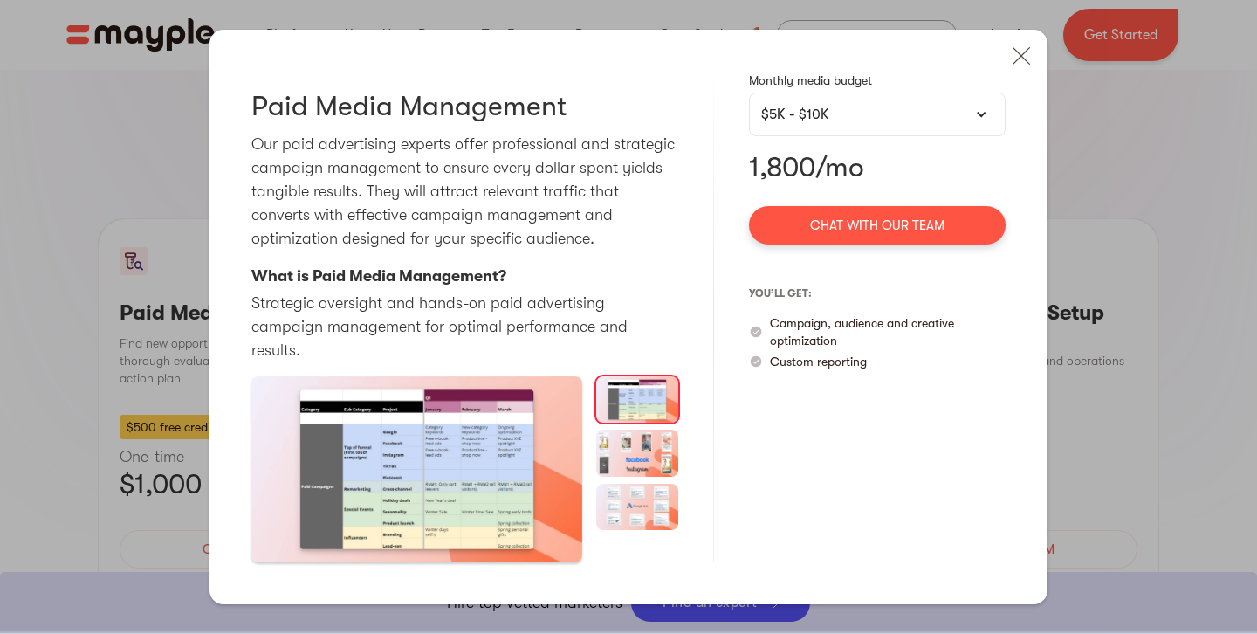
drag, startPoint x: 1029, startPoint y: 59, endPoint x: 1037, endPoint y: 91, distance: 32.4
click at [1029, 60] on img at bounding box center [1021, 56] width 38 height 38
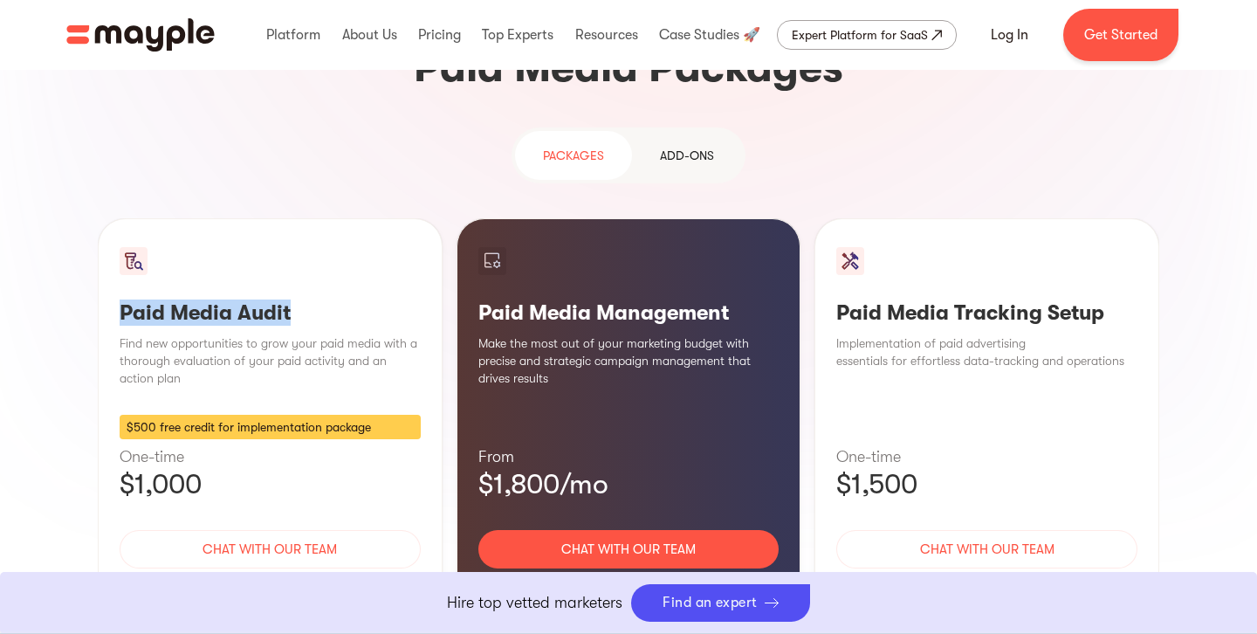
drag, startPoint x: 298, startPoint y: 169, endPoint x: 123, endPoint y: 172, distance: 174.7
click at [114, 218] on div "Paid Media Audit Find new opportunities to grow your paid media with a thorough…" at bounding box center [270, 433] width 345 height 430
click at [382, 299] on h3 "Paid Media Audit" at bounding box center [270, 312] width 301 height 26
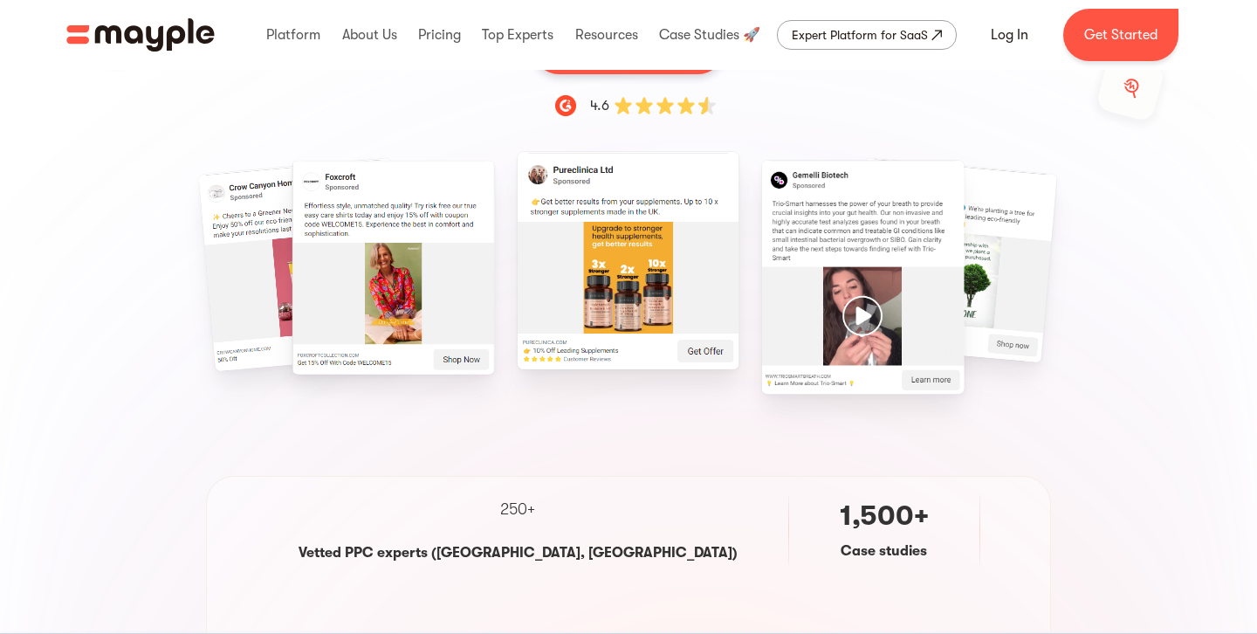
scroll to position [0, 0]
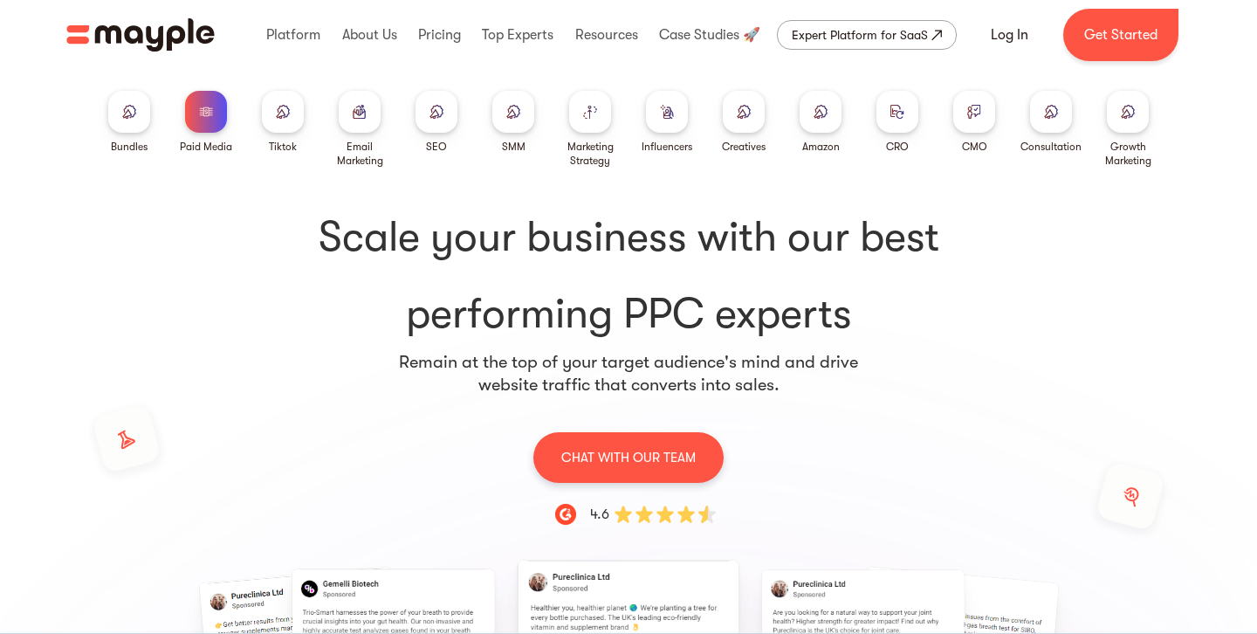
click at [899, 116] on img at bounding box center [898, 111] width 14 height 13
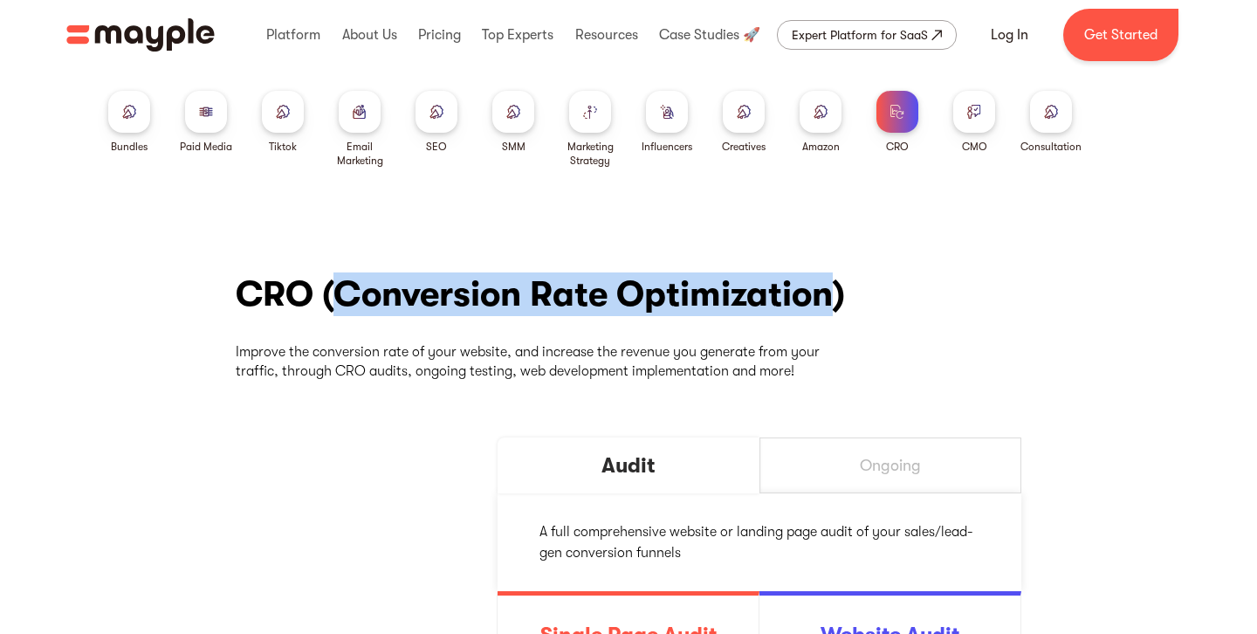
drag, startPoint x: 338, startPoint y: 292, endPoint x: 871, endPoint y: 303, distance: 533.6
click at [837, 295] on h2 "CRO (Conversion Rate Optimization)" at bounding box center [540, 294] width 609 height 44
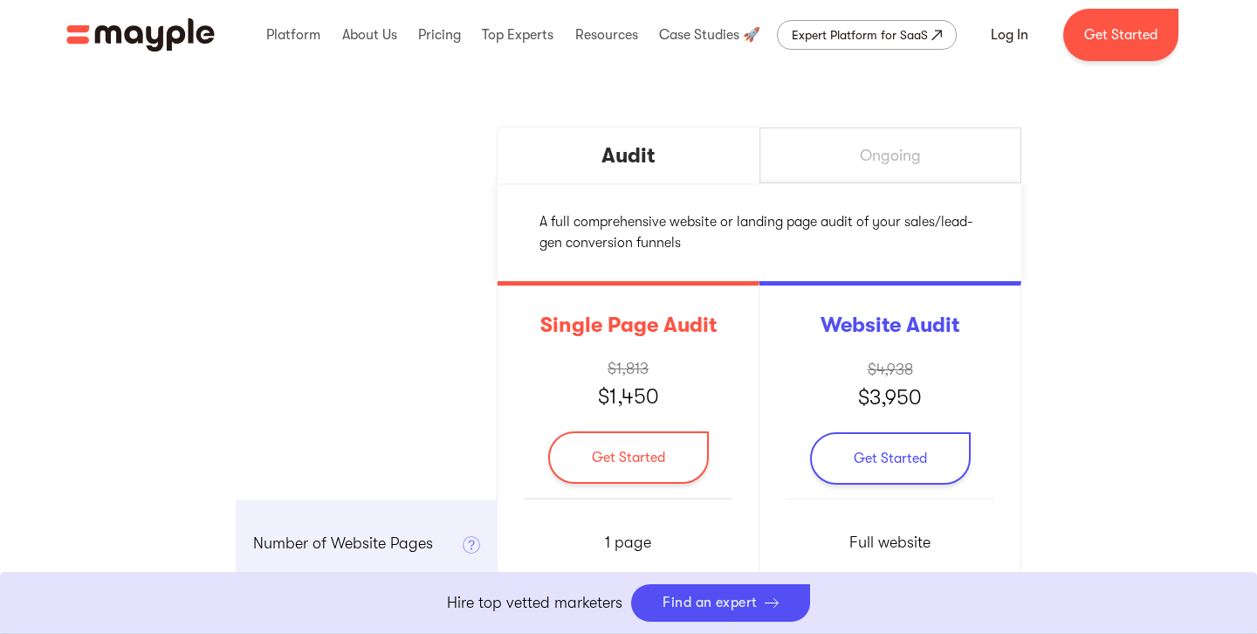
scroll to position [422, 0]
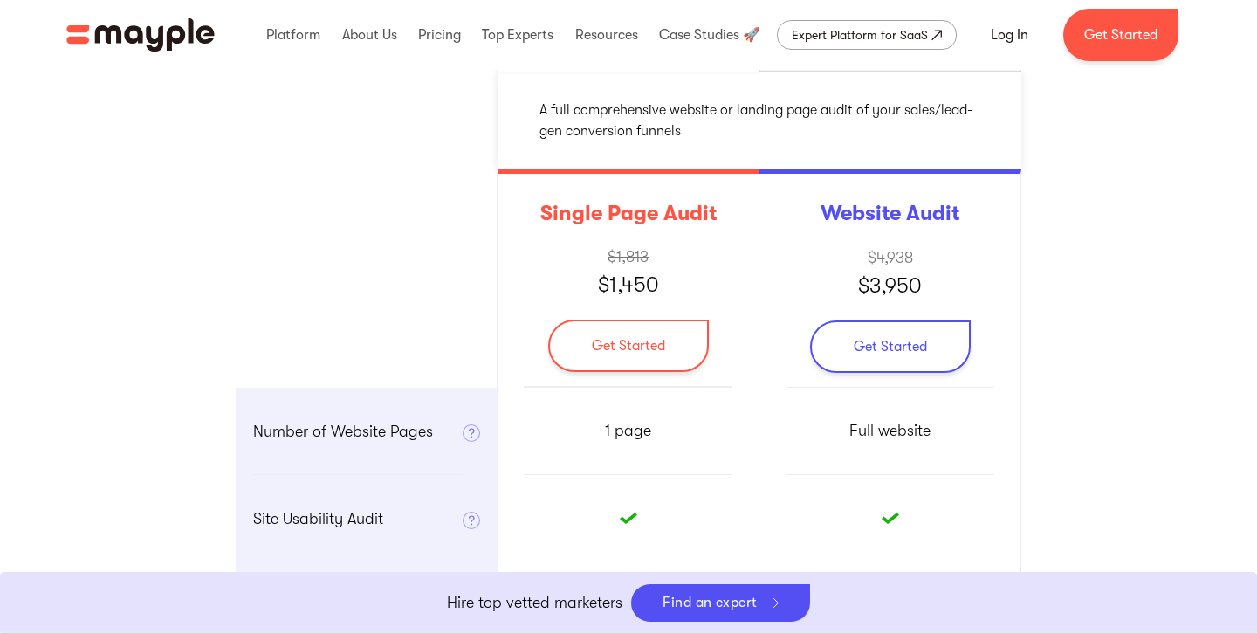
click at [649, 278] on p "$1,450" at bounding box center [628, 284] width 61 height 31
drag, startPoint x: 534, startPoint y: 209, endPoint x: 719, endPoint y: 211, distance: 184.2
click at [719, 211] on div "Single Page Audit $1,813 $1,450 Get Started" at bounding box center [629, 278] width 262 height 218
drag, startPoint x: 874, startPoint y: 210, endPoint x: 989, endPoint y: 226, distance: 116.3
click at [982, 210] on div "Website Audit $4,938 $3,950 Get Started" at bounding box center [891, 278] width 262 height 218
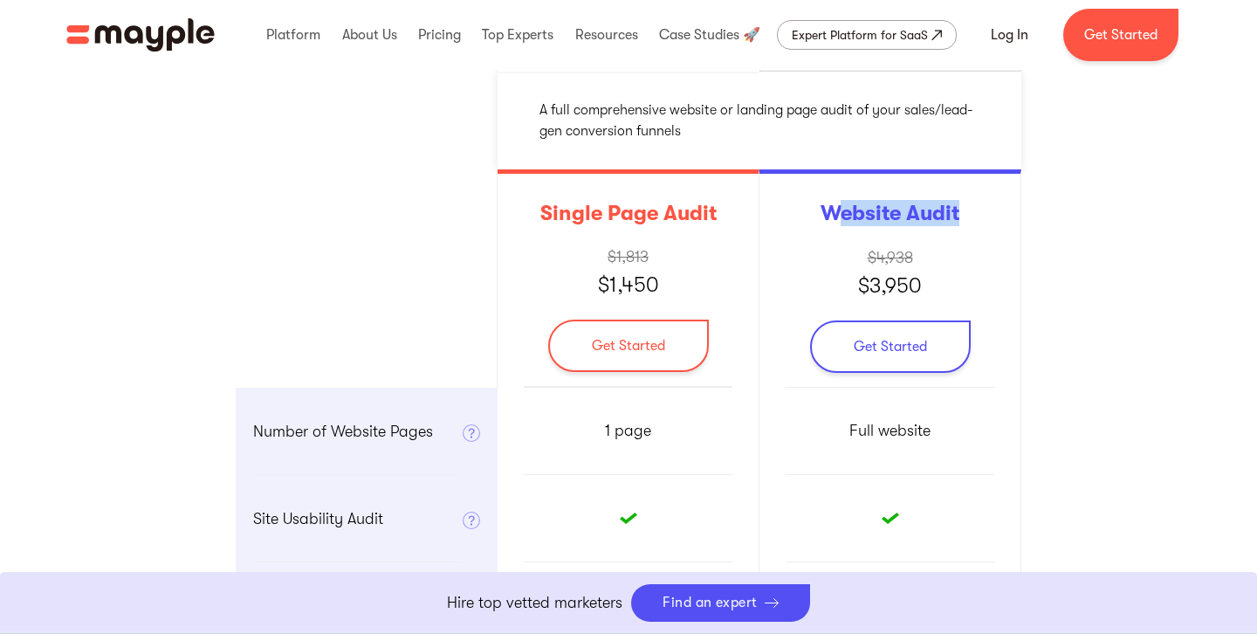
drag, startPoint x: 989, startPoint y: 228, endPoint x: 946, endPoint y: 263, distance: 55.9
click at [986, 230] on div "Website Audit $4,938 $3,950 Get Started" at bounding box center [891, 278] width 262 height 218
drag, startPoint x: 574, startPoint y: 286, endPoint x: 896, endPoint y: 271, distance: 322.5
click at [687, 282] on div "Single Page Audit $1,813 $1,450 Get Started" at bounding box center [629, 278] width 262 height 218
drag, startPoint x: 857, startPoint y: 283, endPoint x: 1145, endPoint y: 288, distance: 288.2
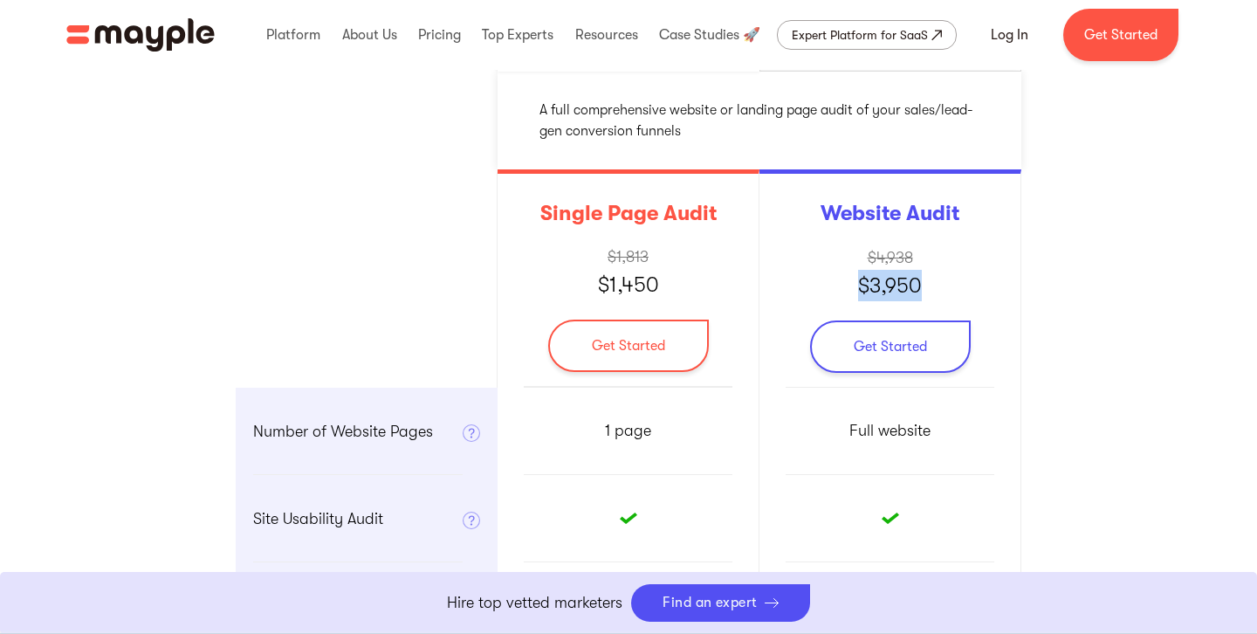
click at [940, 283] on div "Website Audit $4,938 $3,950 Get Started" at bounding box center [891, 278] width 262 height 218
drag, startPoint x: 514, startPoint y: 212, endPoint x: 719, endPoint y: 228, distance: 204.9
click at [719, 228] on div "Single Page Audit $1,813 $1,450 Get Started" at bounding box center [629, 278] width 262 height 218
click at [722, 228] on div "Single Page Audit $1,813 $1,450 Get Started" at bounding box center [629, 278] width 262 height 218
drag, startPoint x: 662, startPoint y: 288, endPoint x: 575, endPoint y: 284, distance: 86.5
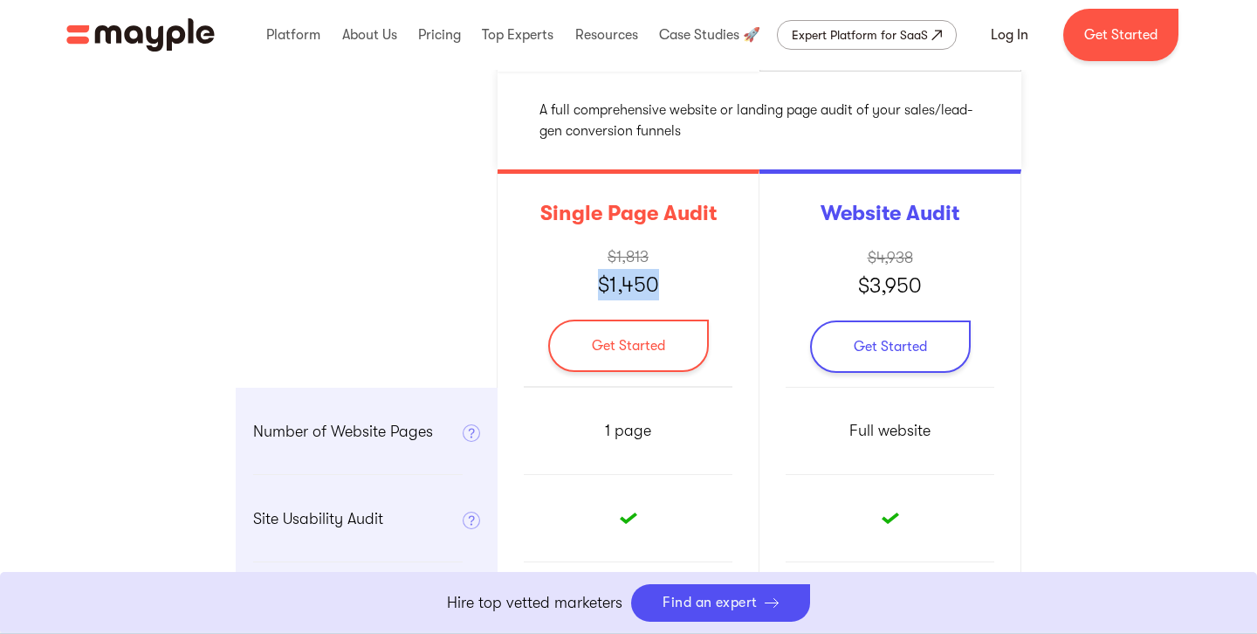
click at [575, 284] on div "Single Page Audit $1,813 $1,450 Get Started" at bounding box center [629, 278] width 262 height 218
drag, startPoint x: 395, startPoint y: 226, endPoint x: 376, endPoint y: 210, distance: 24.1
click at [394, 226] on div at bounding box center [367, 278] width 262 height 218
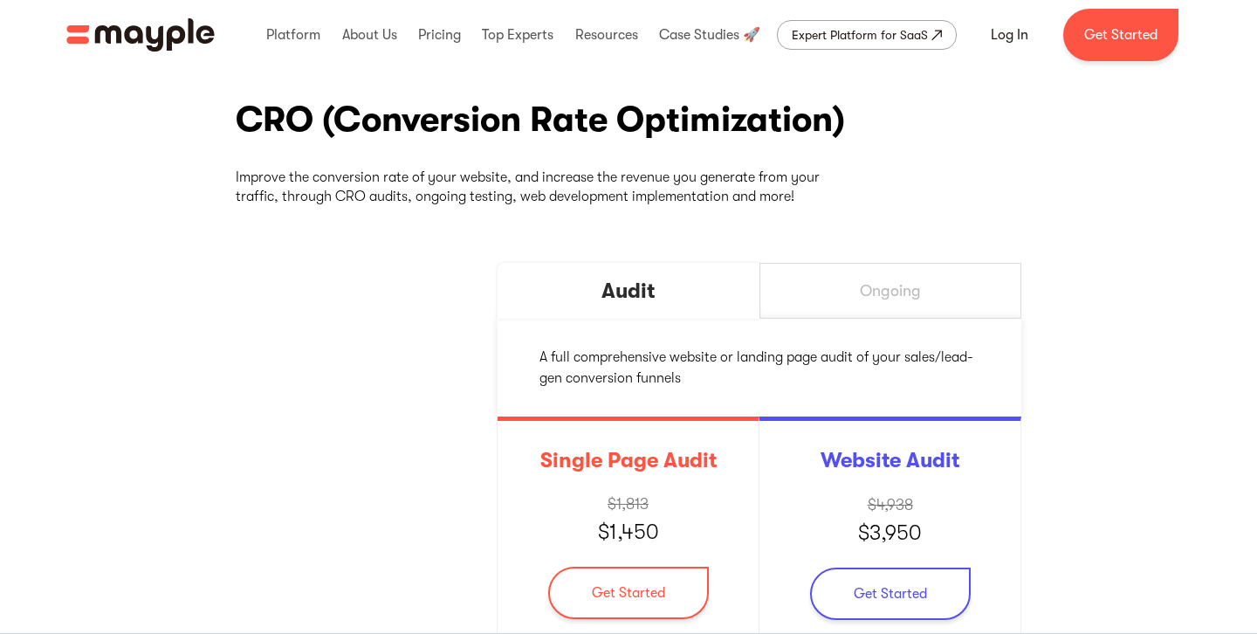
scroll to position [0, 0]
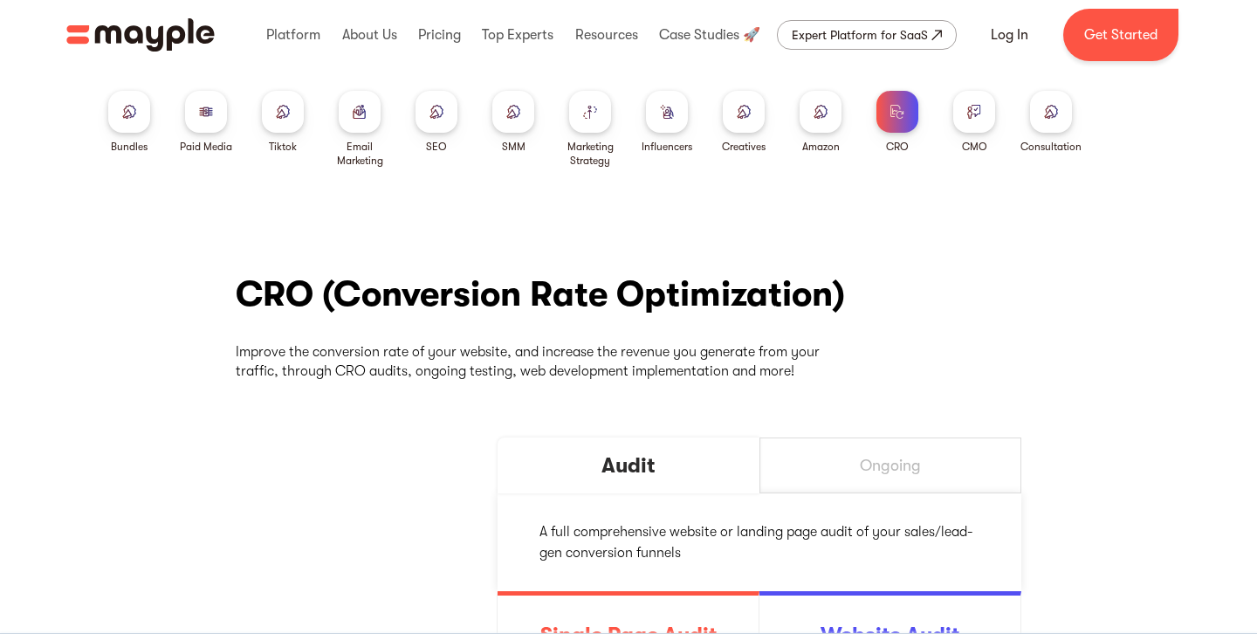
click at [512, 115] on img at bounding box center [513, 111] width 14 height 13
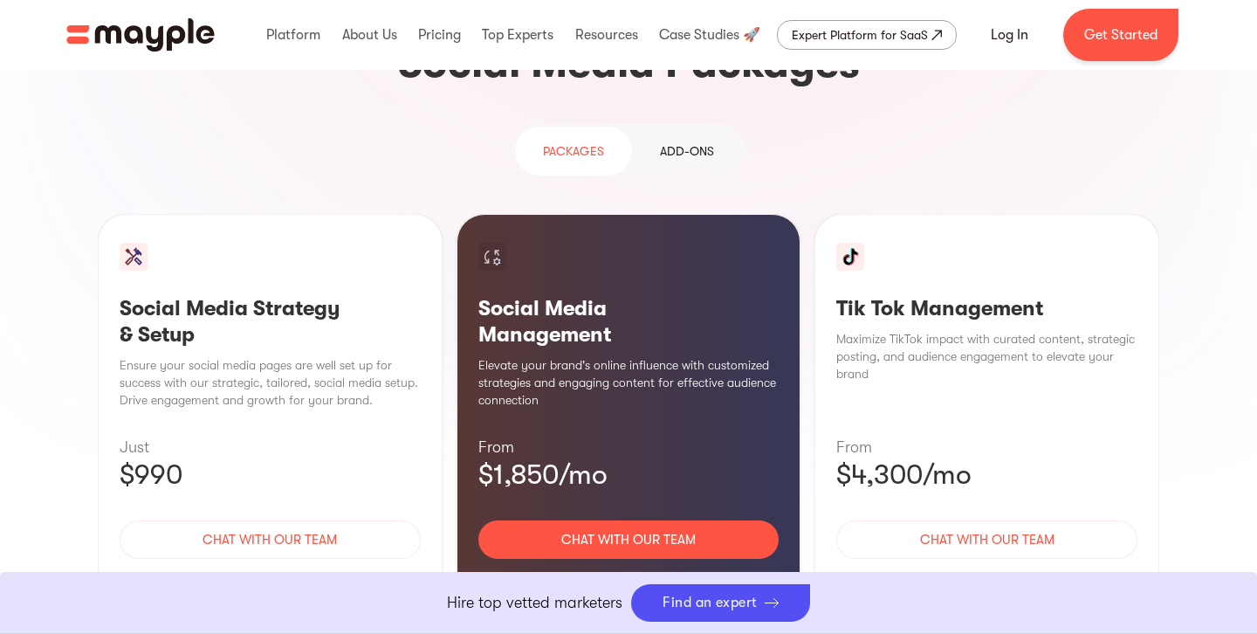
scroll to position [1667, 0]
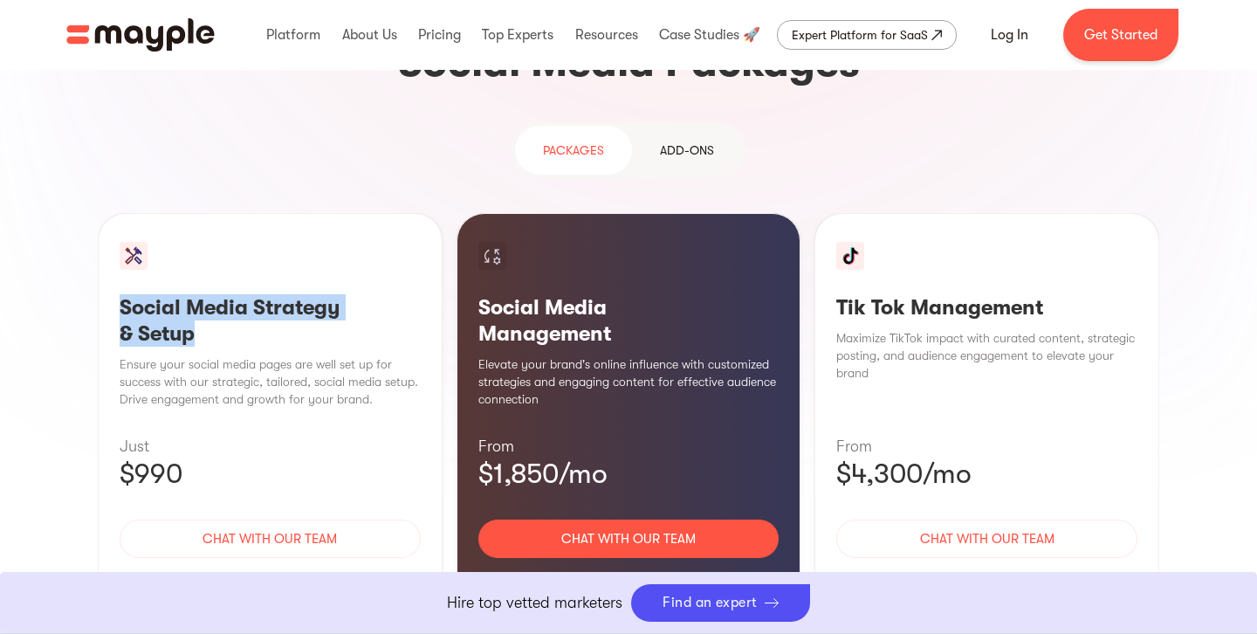
drag, startPoint x: 209, startPoint y: 202, endPoint x: 168, endPoint y: 203, distance: 41.0
click at [115, 213] on div "Social Media Strategy & Setup Ensure your social media pages are well set up fo…" at bounding box center [270, 425] width 345 height 424
click at [303, 475] on div "Social Media Strategy & Setup Ensure your social media pages are well set up fo…" at bounding box center [270, 425] width 345 height 424
click at [299, 572] on div "Learn More" at bounding box center [270, 590] width 301 height 37
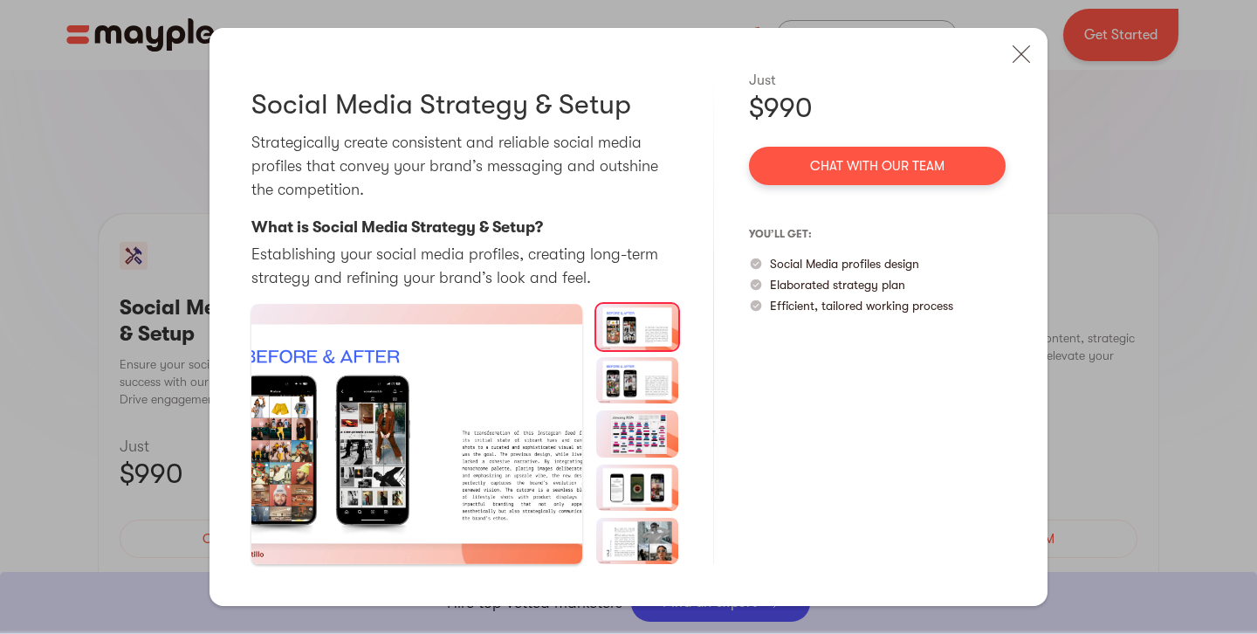
click at [628, 373] on img at bounding box center [637, 380] width 83 height 46
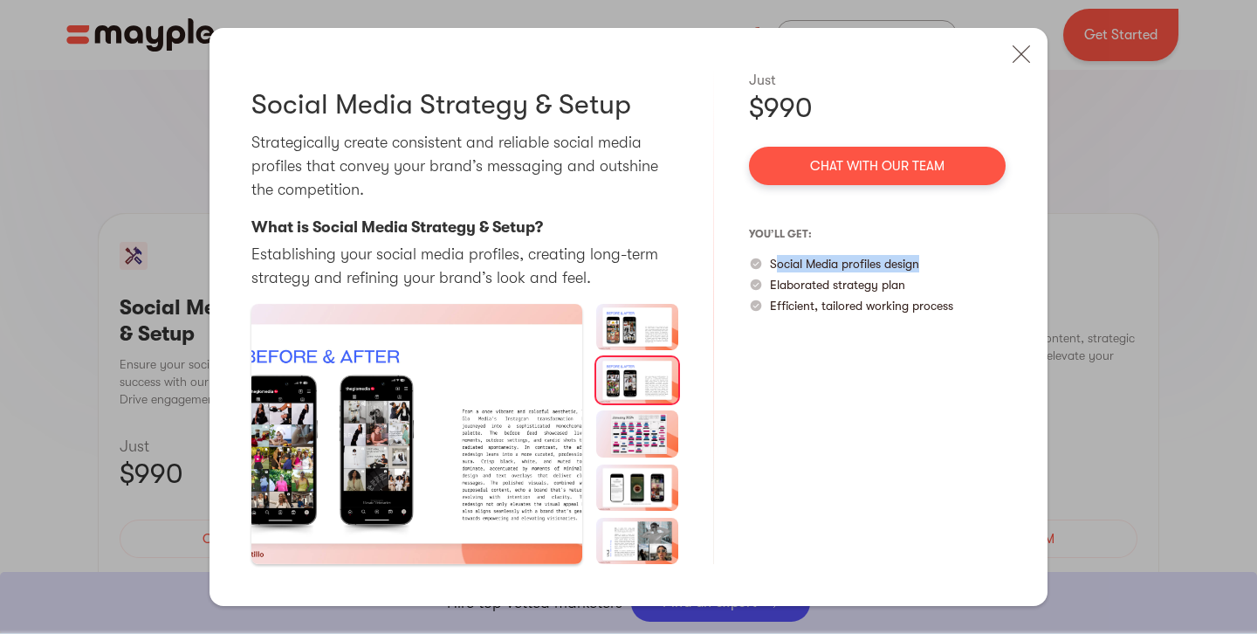
drag, startPoint x: 781, startPoint y: 263, endPoint x: 937, endPoint y: 262, distance: 156.3
click at [937, 262] on div "Social Media profiles design" at bounding box center [877, 263] width 257 height 17
drag, startPoint x: 734, startPoint y: 384, endPoint x: 671, endPoint y: 399, distance: 64.6
click at [733, 384] on div "Social Media Strategy & Setup Strategically create consistent and reliable soci…" at bounding box center [629, 317] width 838 height 579
click at [615, 453] on img at bounding box center [637, 433] width 83 height 46
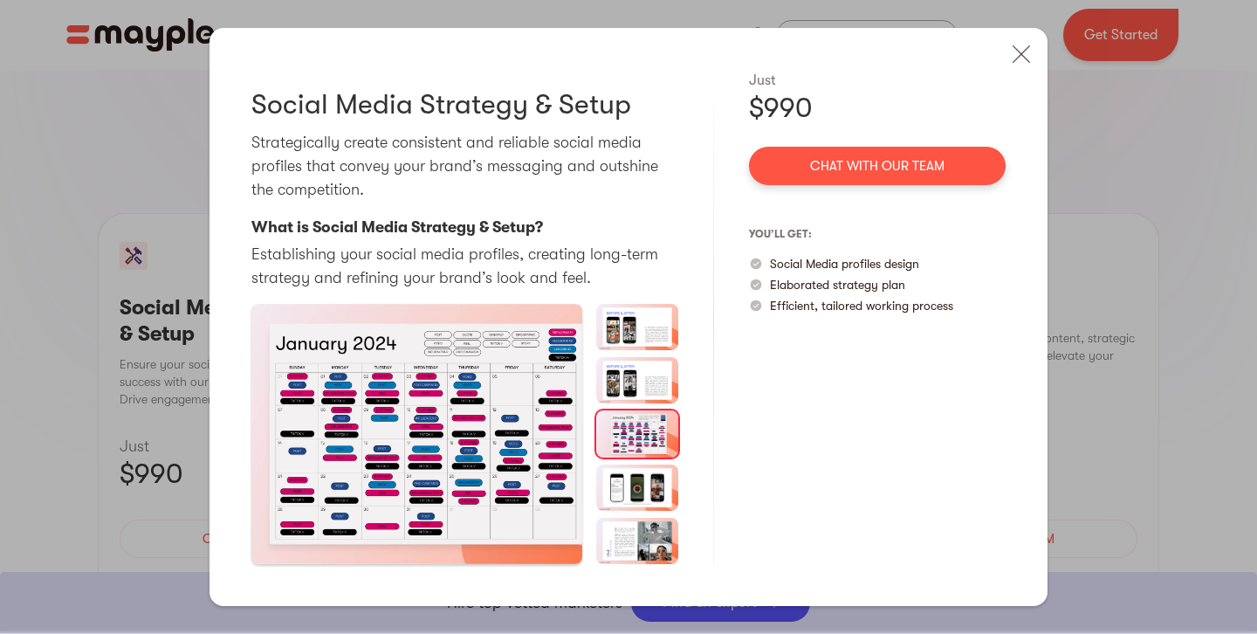
click at [646, 490] on img at bounding box center [637, 488] width 83 height 46
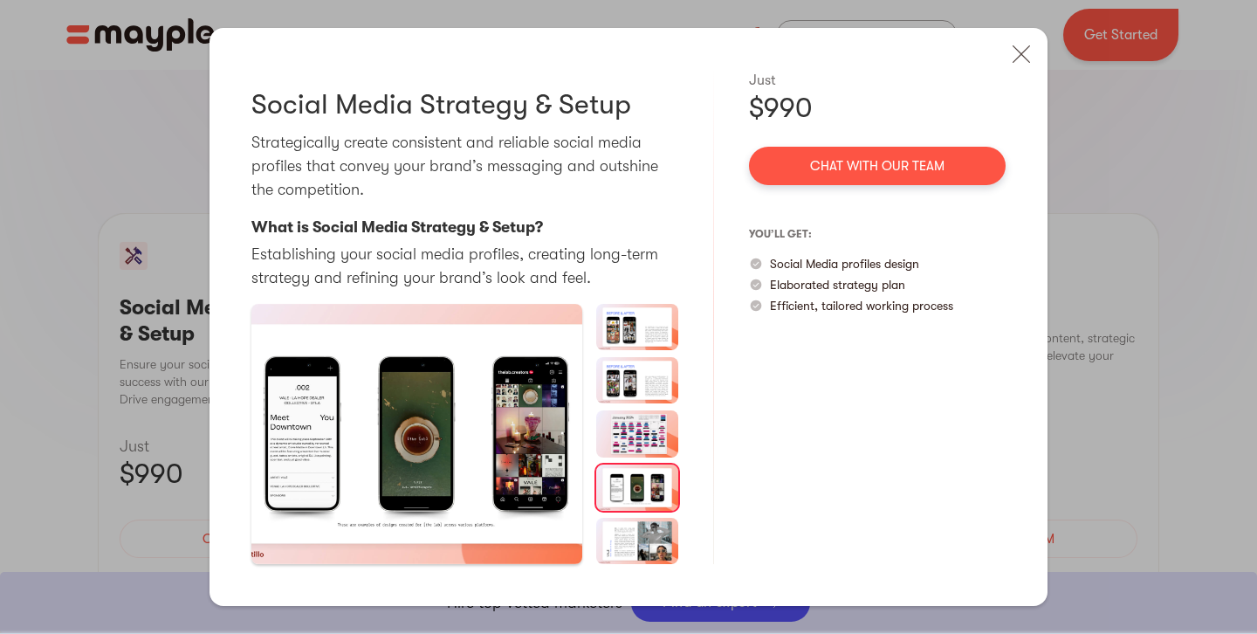
click at [634, 533] on img at bounding box center [637, 541] width 83 height 46
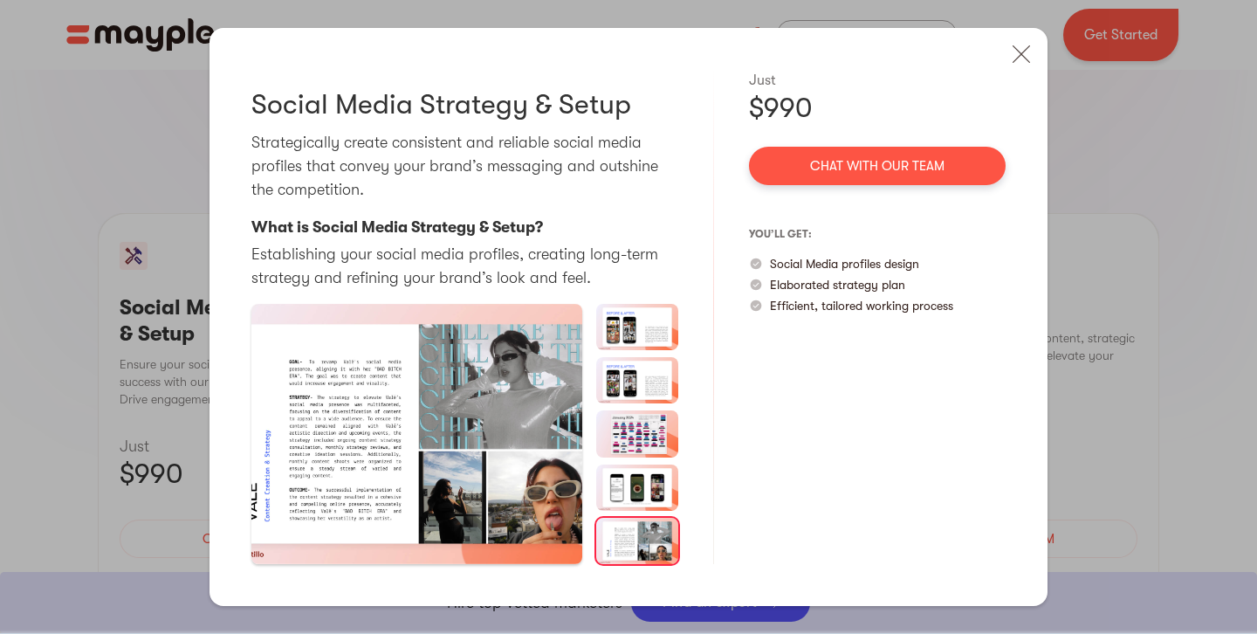
click at [626, 341] on img at bounding box center [637, 327] width 83 height 46
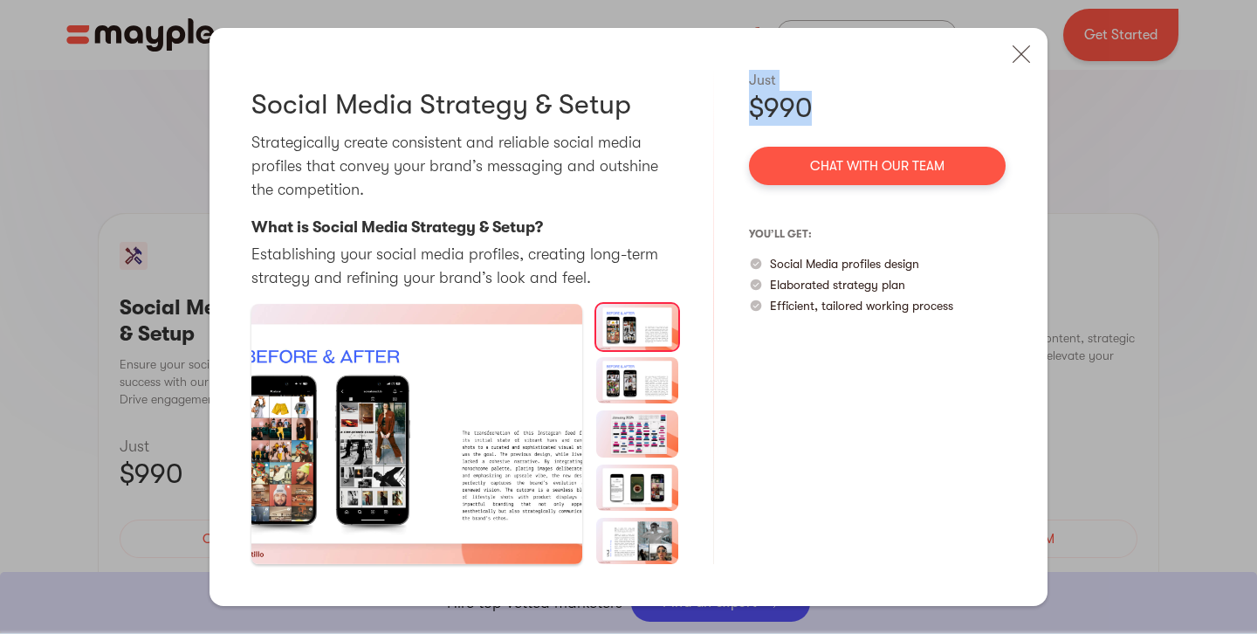
drag, startPoint x: 817, startPoint y: 111, endPoint x: 717, endPoint y: 112, distance: 100.4
click at [717, 112] on div "Social Media Strategy & Setup Strategically create consistent and reliable soci…" at bounding box center [629, 317] width 838 height 578
click at [1029, 65] on img at bounding box center [1021, 54] width 38 height 38
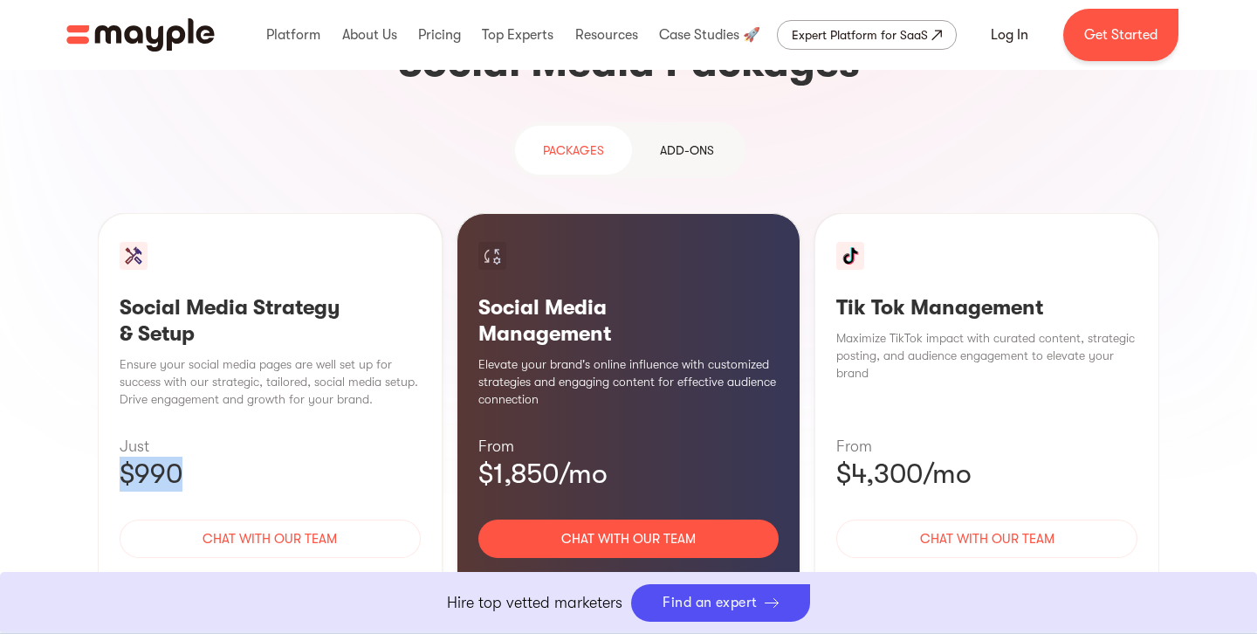
drag, startPoint x: 169, startPoint y: 346, endPoint x: 121, endPoint y: 342, distance: 48.1
click at [121, 457] on p "$990" at bounding box center [270, 474] width 301 height 35
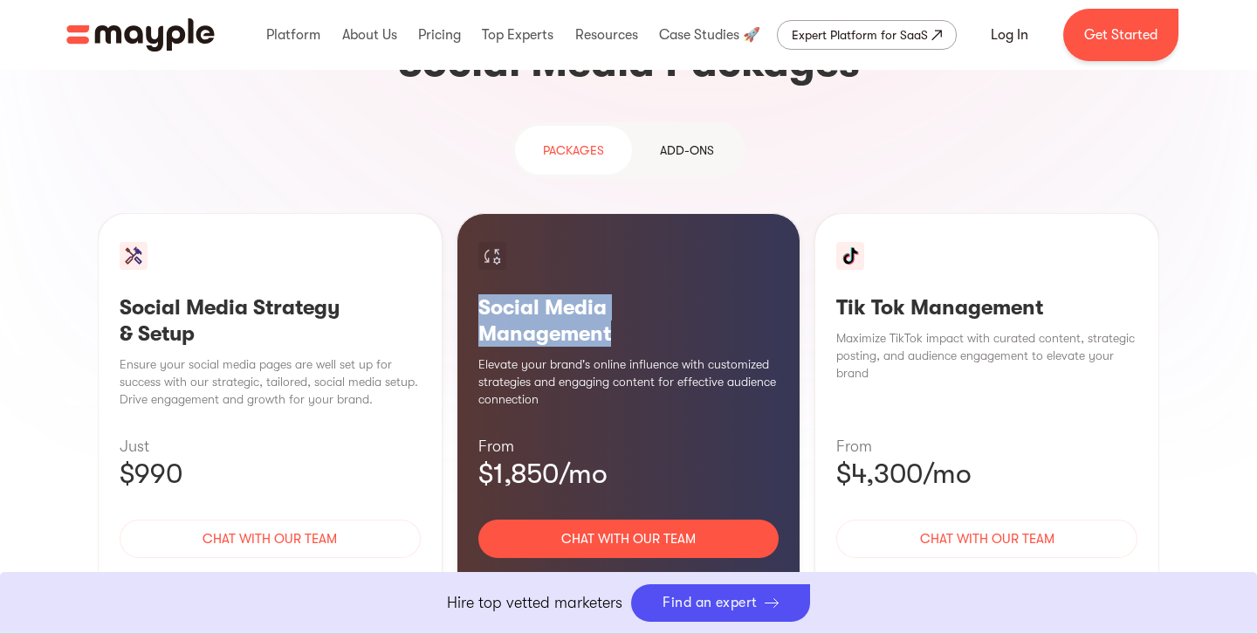
drag, startPoint x: 561, startPoint y: 190, endPoint x: 665, endPoint y: 375, distance: 211.5
click at [472, 213] on div "Social Media Management Elevate your brand's online influence with customized s…" at bounding box center [629, 425] width 345 height 424
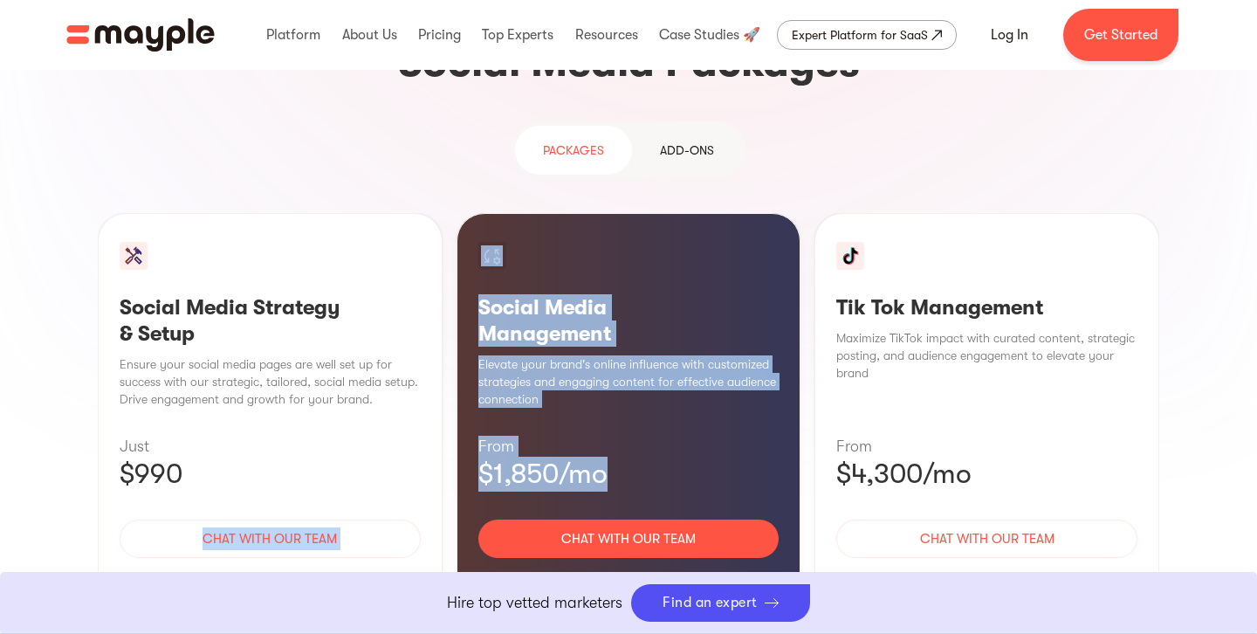
drag, startPoint x: 625, startPoint y: 348, endPoint x: 447, endPoint y: 340, distance: 178.3
click at [447, 340] on div "Social Media Strategy & Setup Ensure your social media pages are well set up fo…" at bounding box center [629, 425] width 1062 height 424
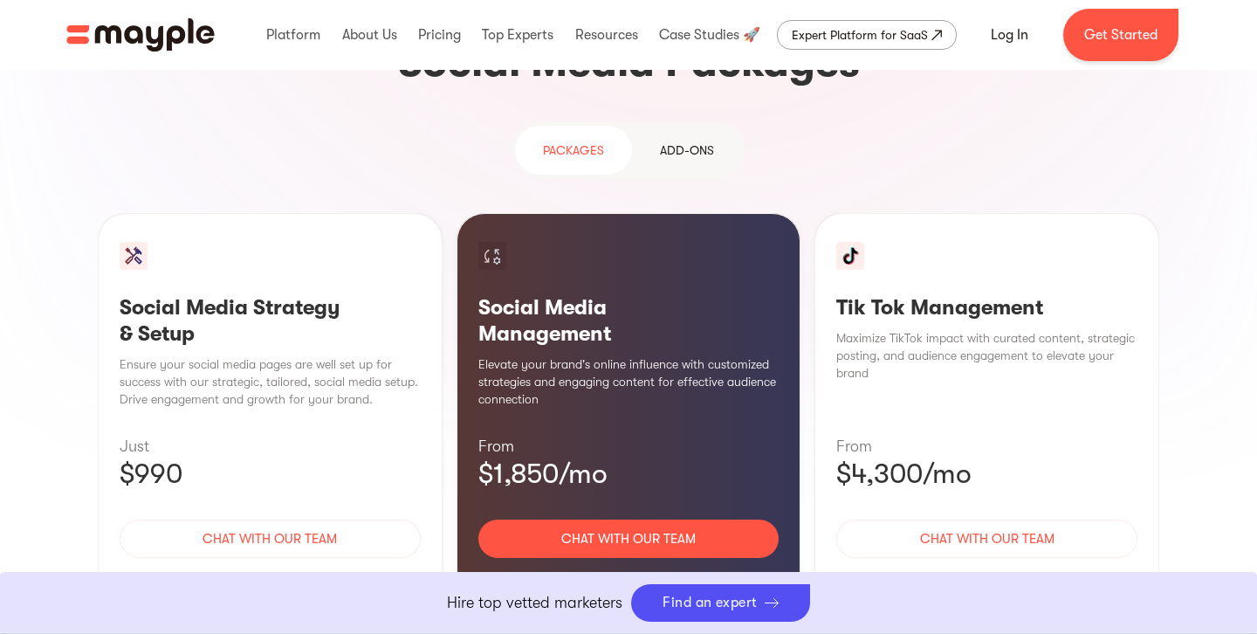
click at [631, 572] on div "Learn More" at bounding box center [628, 590] width 301 height 37
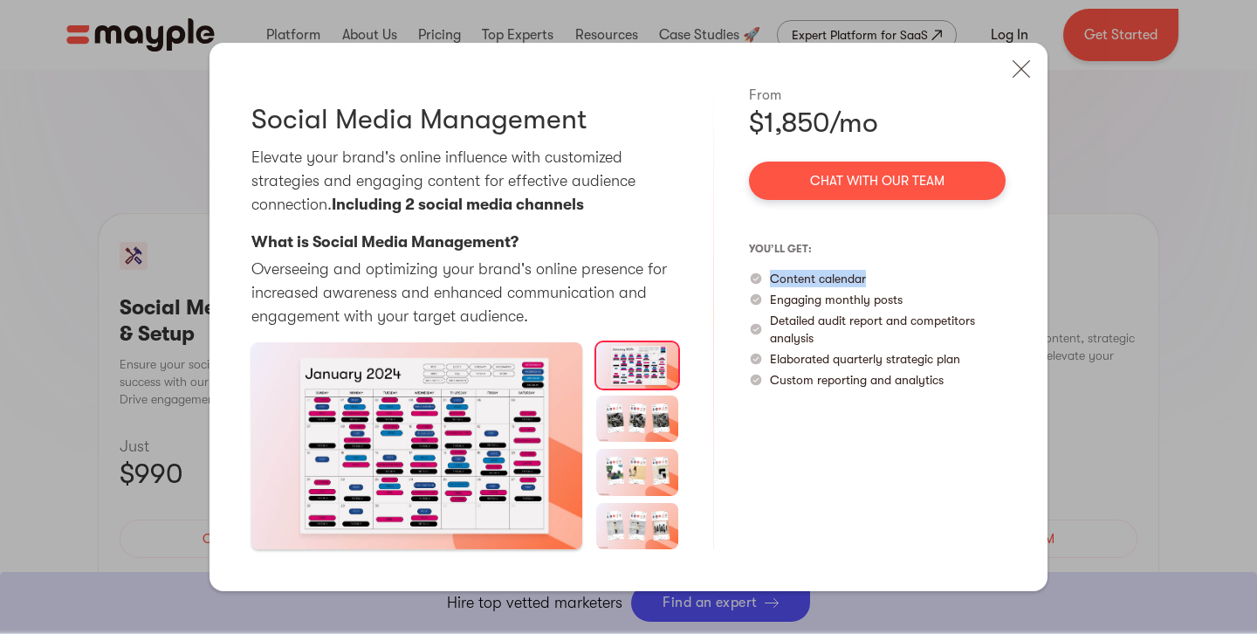
drag, startPoint x: 869, startPoint y: 279, endPoint x: 828, endPoint y: 289, distance: 42.1
click at [767, 283] on div "Content calendar" at bounding box center [877, 278] width 257 height 17
drag, startPoint x: 919, startPoint y: 296, endPoint x: 782, endPoint y: 305, distance: 136.5
click at [776, 302] on div "Engaging monthly posts" at bounding box center [877, 299] width 257 height 17
drag, startPoint x: 813, startPoint y: 301, endPoint x: 904, endPoint y: 300, distance: 90.8
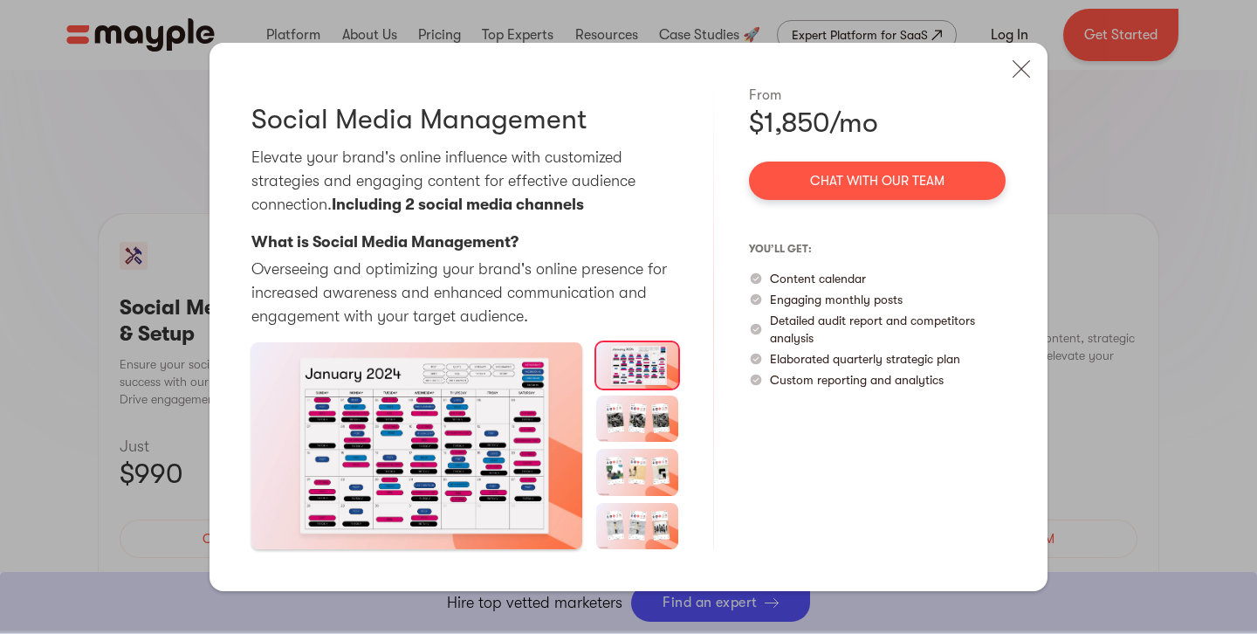
click at [815, 302] on p "Engaging monthly posts" at bounding box center [836, 299] width 133 height 17
drag, startPoint x: 905, startPoint y: 300, endPoint x: 767, endPoint y: 303, distance: 138.0
click at [767, 303] on div "Engaging monthly posts" at bounding box center [877, 299] width 257 height 17
drag, startPoint x: 822, startPoint y: 339, endPoint x: 762, endPoint y: 324, distance: 61.2
click at [762, 324] on div "Detailed audit report and competitors analysis" at bounding box center [877, 329] width 257 height 35
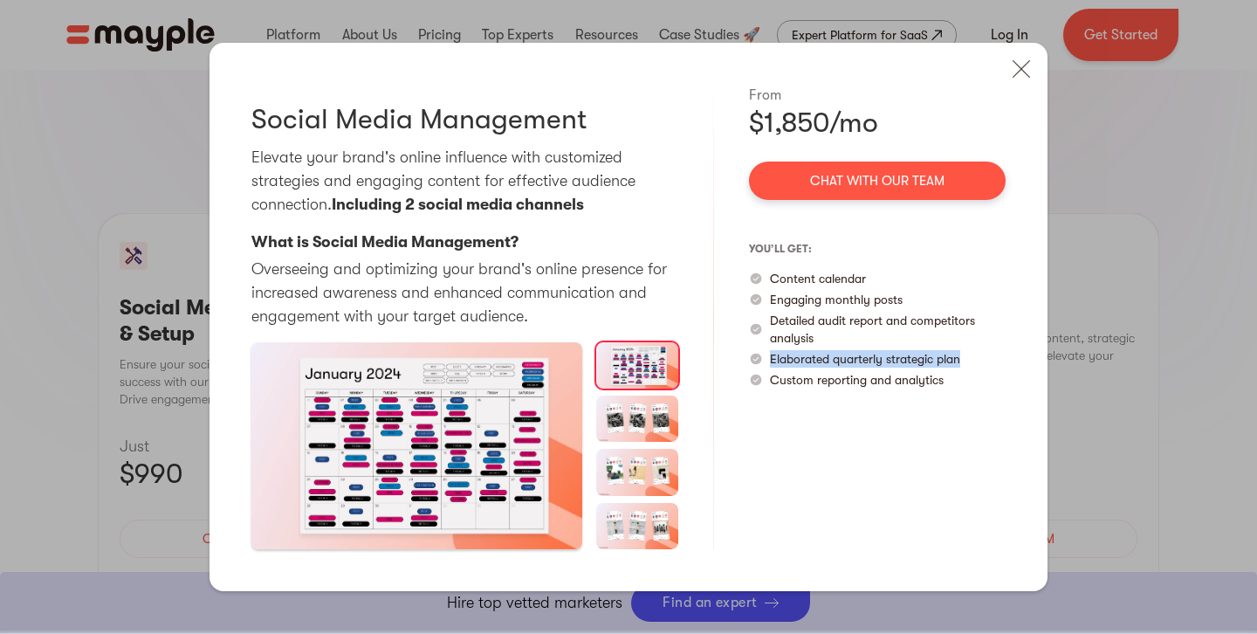
drag, startPoint x: 968, startPoint y: 361, endPoint x: 767, endPoint y: 366, distance: 201.8
click at [767, 366] on div "Elaborated quarterly strategic plan" at bounding box center [877, 358] width 257 height 17
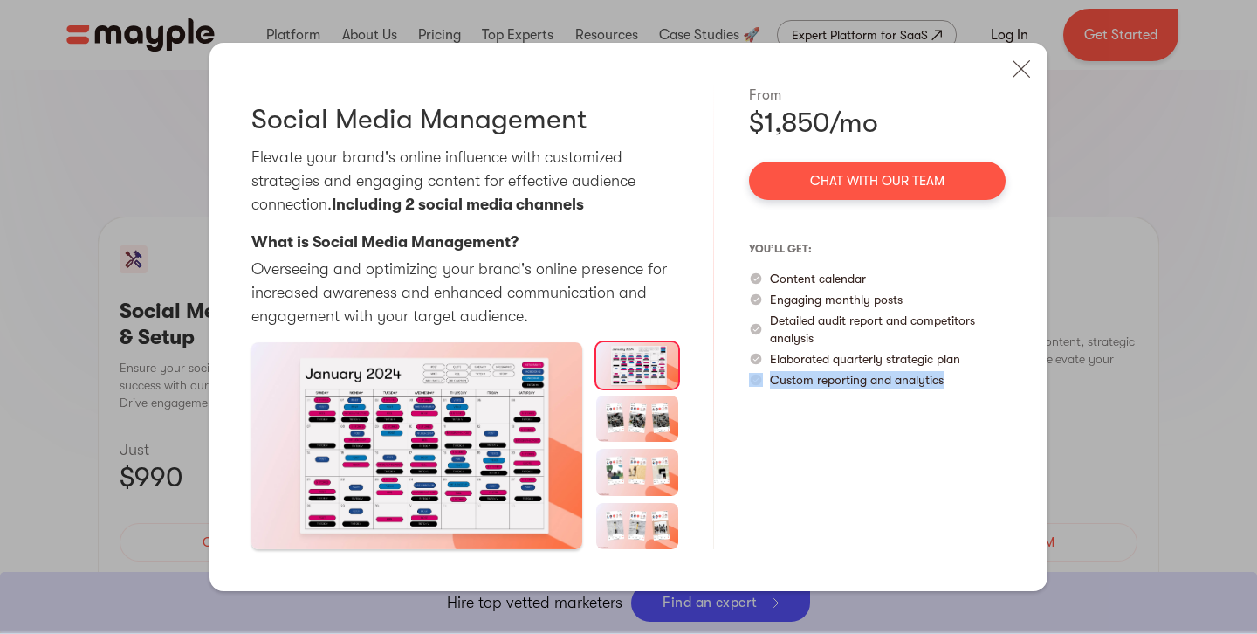
drag, startPoint x: 956, startPoint y: 389, endPoint x: 767, endPoint y: 369, distance: 190.4
click at [760, 372] on div "From $1,850/mo Chat with our team you’ll get: Content calendar Engaging monthly…" at bounding box center [877, 317] width 257 height 465
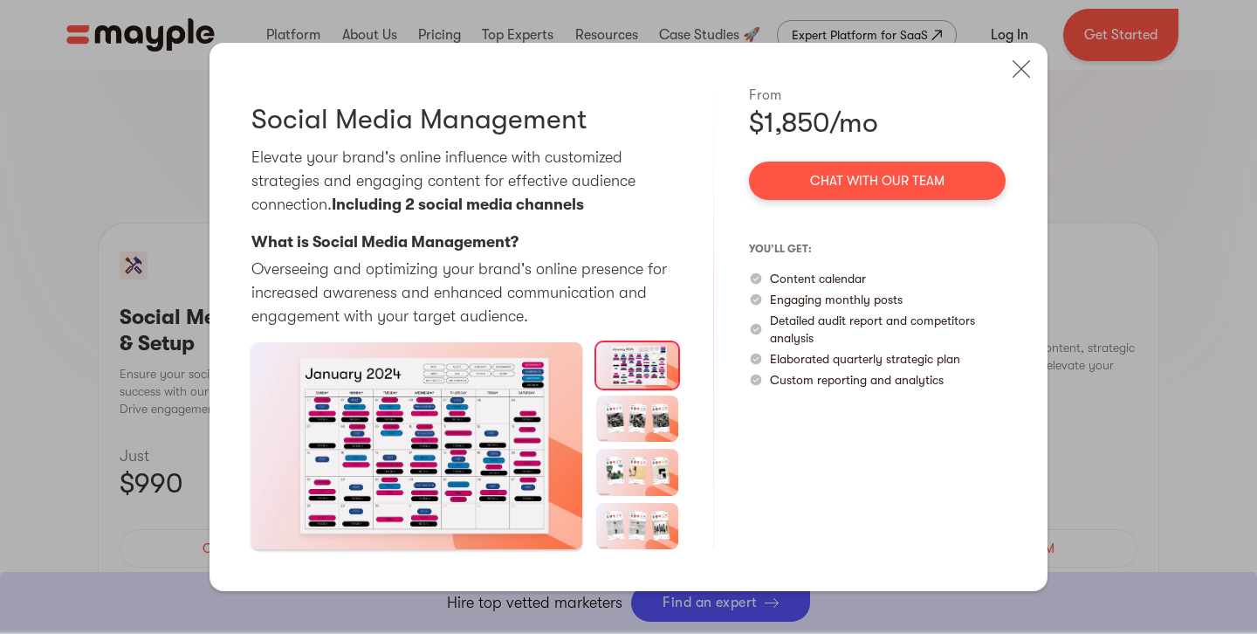
drag, startPoint x: 600, startPoint y: 313, endPoint x: 488, endPoint y: 252, distance: 127.0
click at [595, 311] on p "Overseeing and optimizing your brand's online presence for increased awareness …" at bounding box center [464, 293] width 427 height 71
drag, startPoint x: 336, startPoint y: 204, endPoint x: 600, endPoint y: 206, distance: 263.7
click at [600, 206] on p "Elevate your brand's online influence with customized strategies and engaging c…" at bounding box center [464, 181] width 427 height 71
click at [1024, 74] on img at bounding box center [1021, 69] width 38 height 38
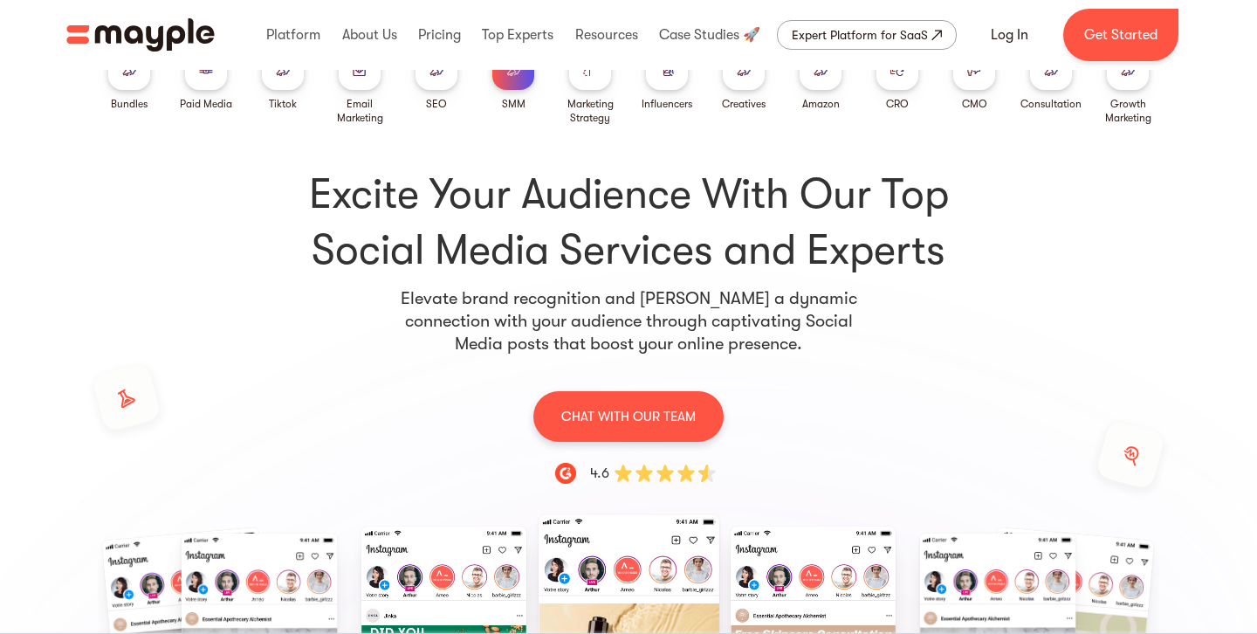
scroll to position [0, 0]
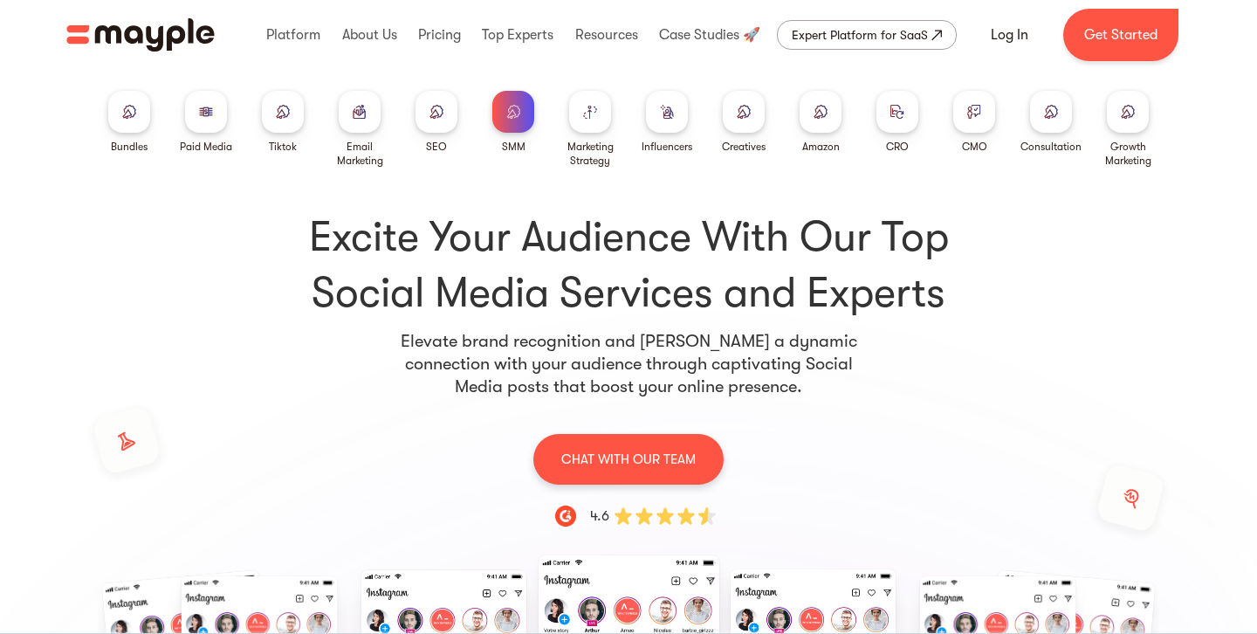
drag, startPoint x: 667, startPoint y: 124, endPoint x: 612, endPoint y: 173, distance: 73.6
click at [667, 124] on div at bounding box center [667, 112] width 42 height 42
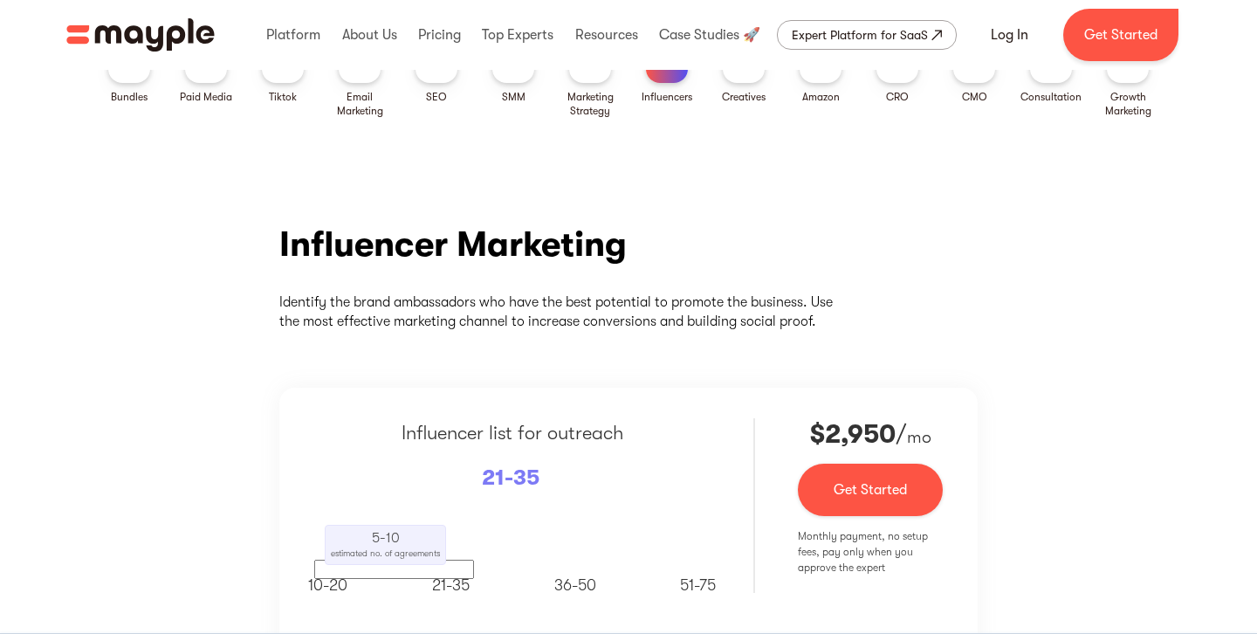
scroll to position [51, 0]
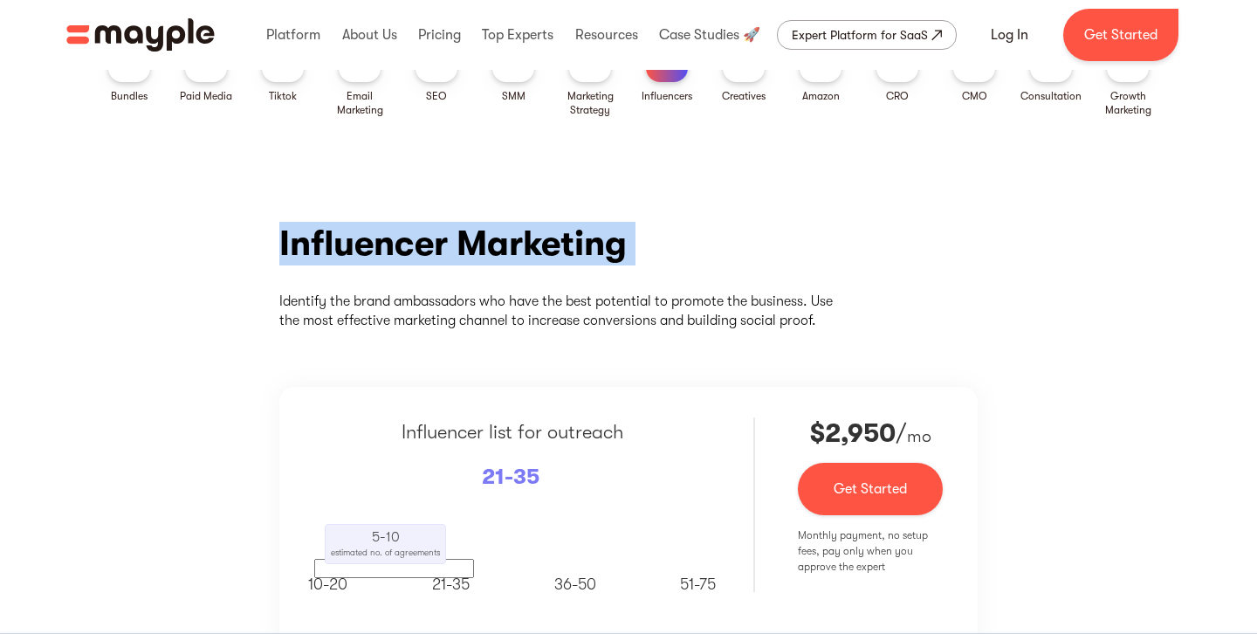
drag, startPoint x: 646, startPoint y: 252, endPoint x: 839, endPoint y: 258, distance: 193.0
click at [839, 258] on div "Influencer Marketing Identify the brand ambassadors who have the best potential…" at bounding box center [628, 447] width 1257 height 556
click at [840, 258] on div "Influencer Marketing Identify the brand ambassadors who have the best potential…" at bounding box center [628, 447] width 699 height 451
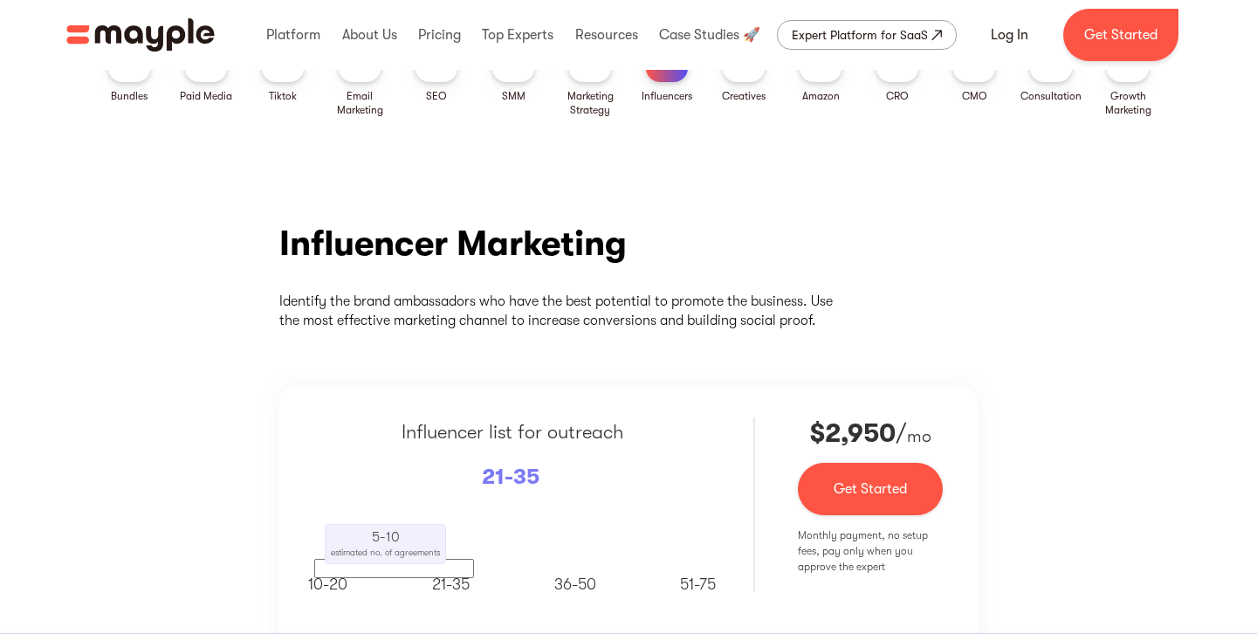
scroll to position [0, 0]
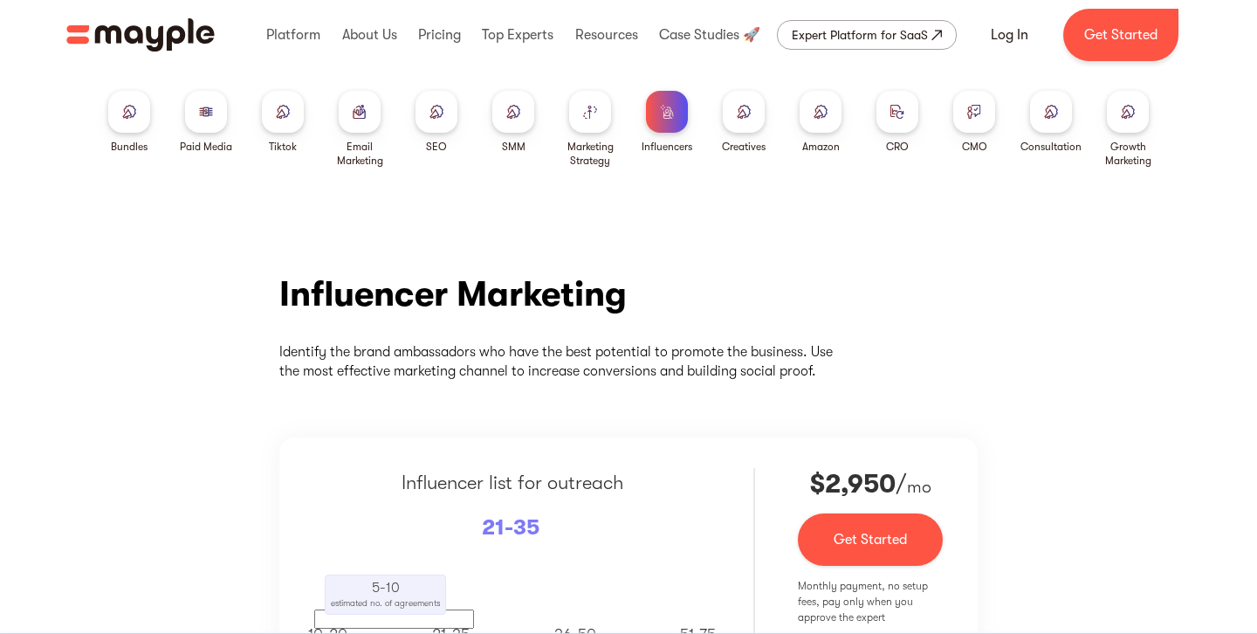
click at [516, 119] on div at bounding box center [513, 112] width 42 height 42
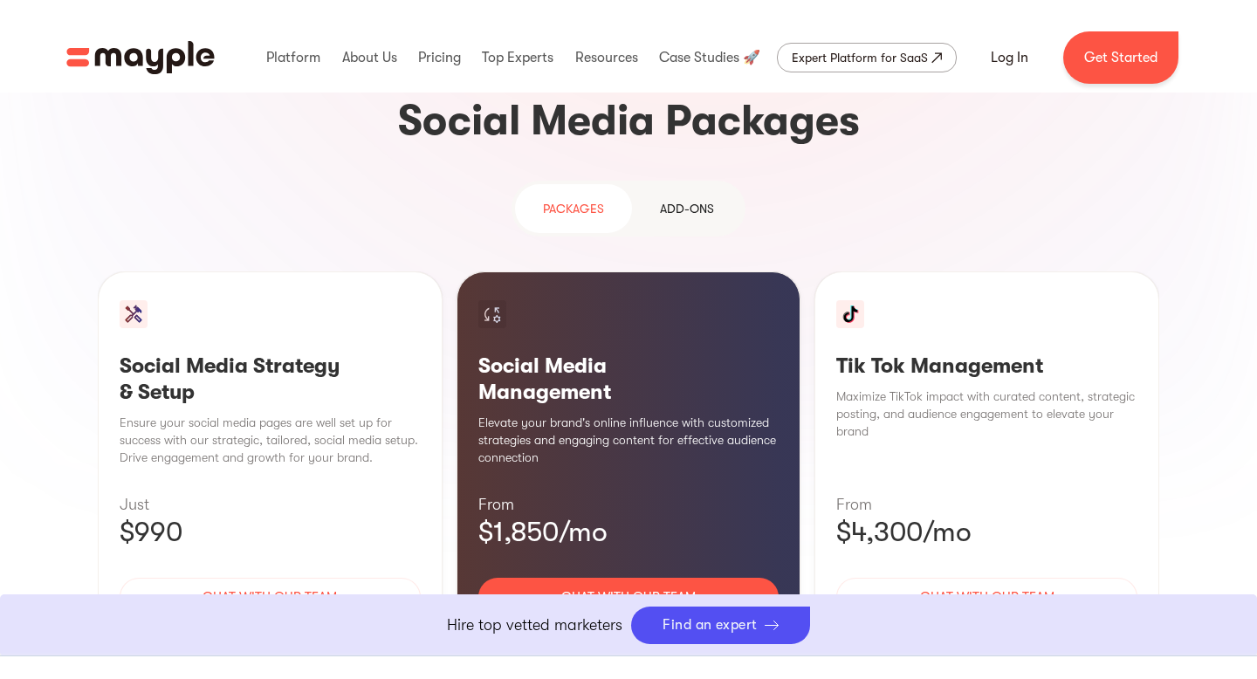
scroll to position [1637, 0]
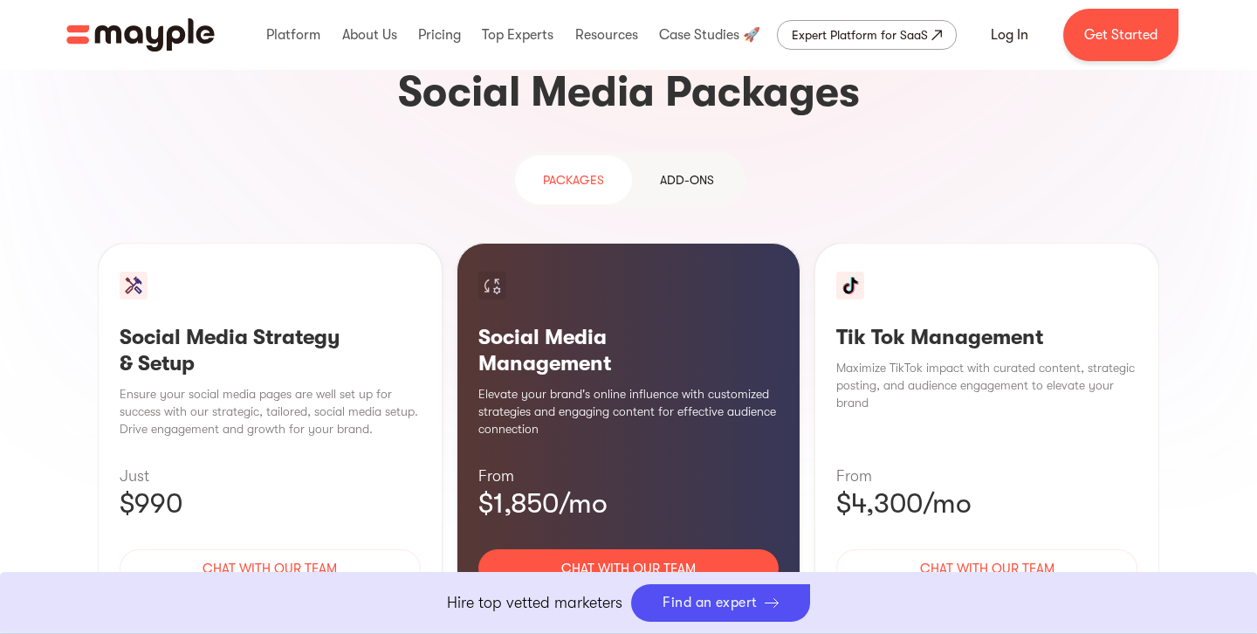
click at [633, 602] on div "Learn More" at bounding box center [628, 620] width 301 height 37
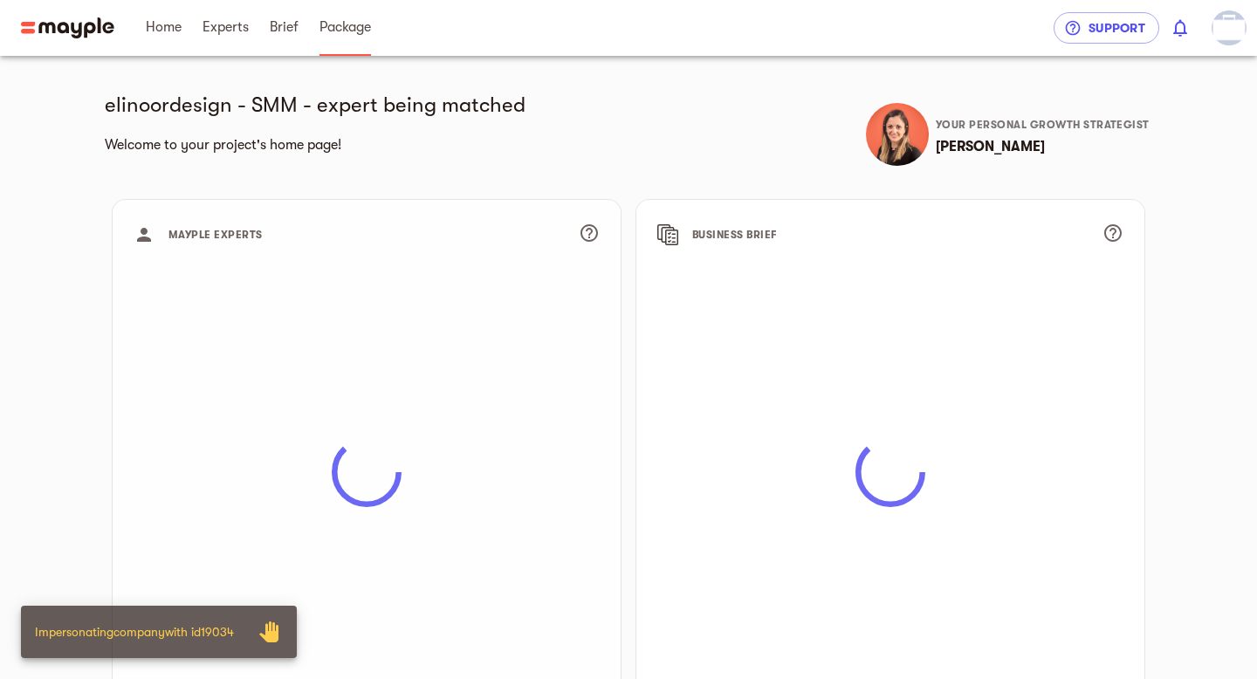
click at [335, 28] on span "Package" at bounding box center [346, 27] width 52 height 21
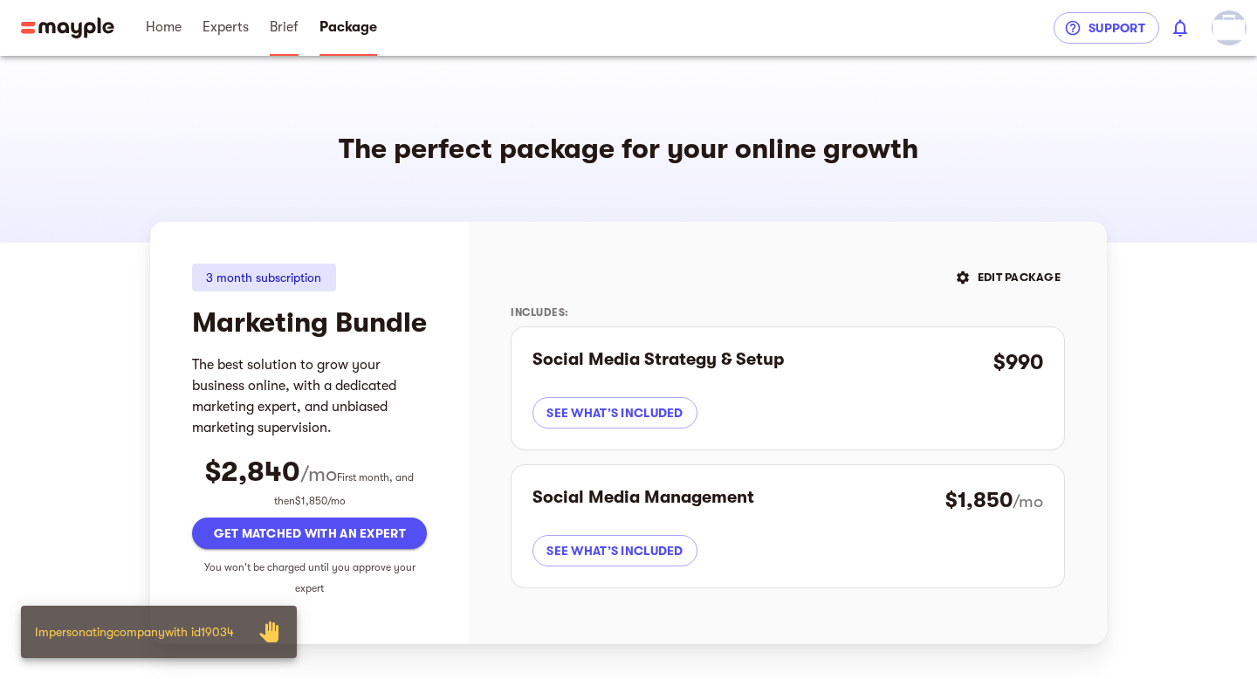
click at [294, 31] on span "Brief" at bounding box center [284, 27] width 29 height 21
